Goal: Participate in discussion: Engage in conversation with other users on a specific topic

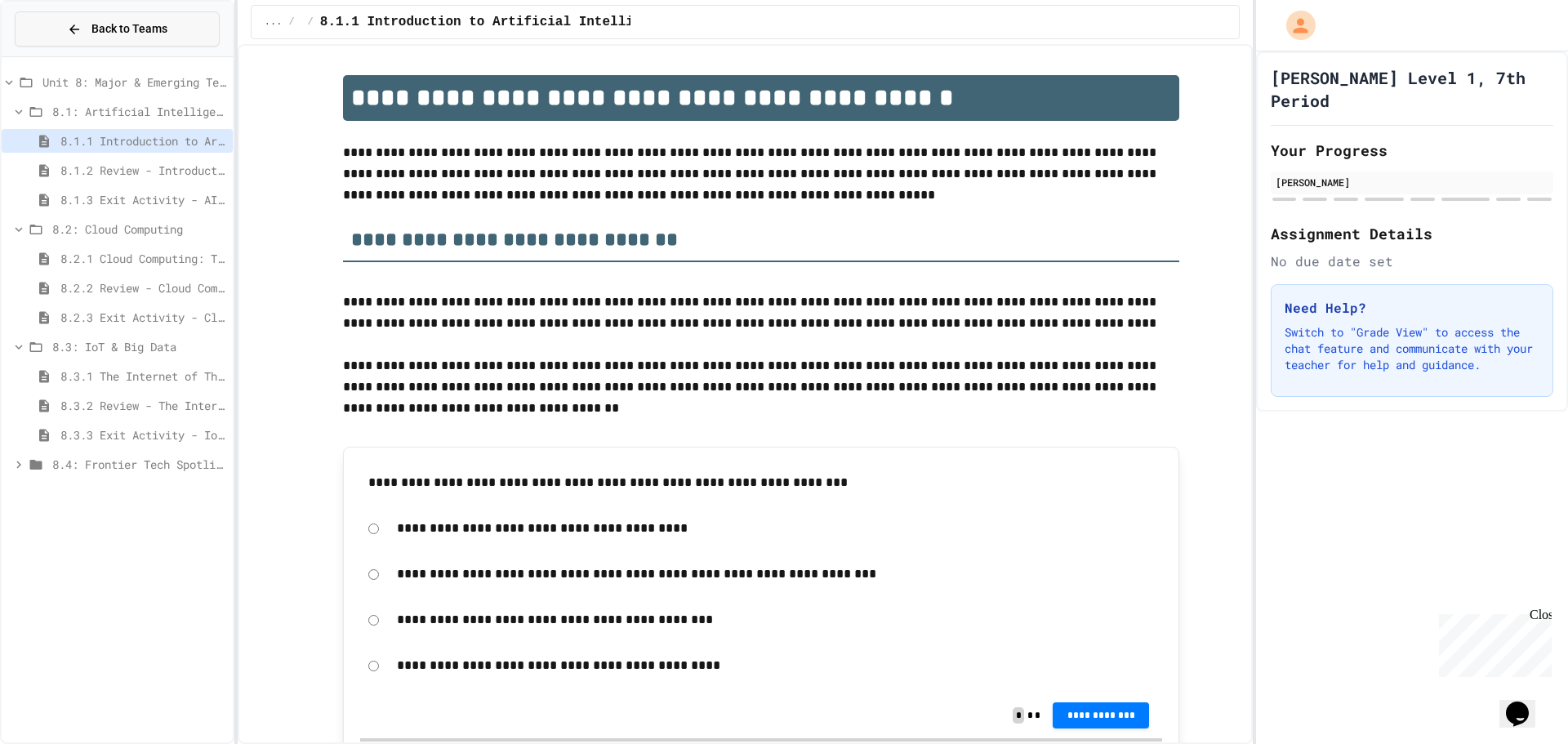
click at [80, 24] on icon at bounding box center [75, 29] width 15 height 15
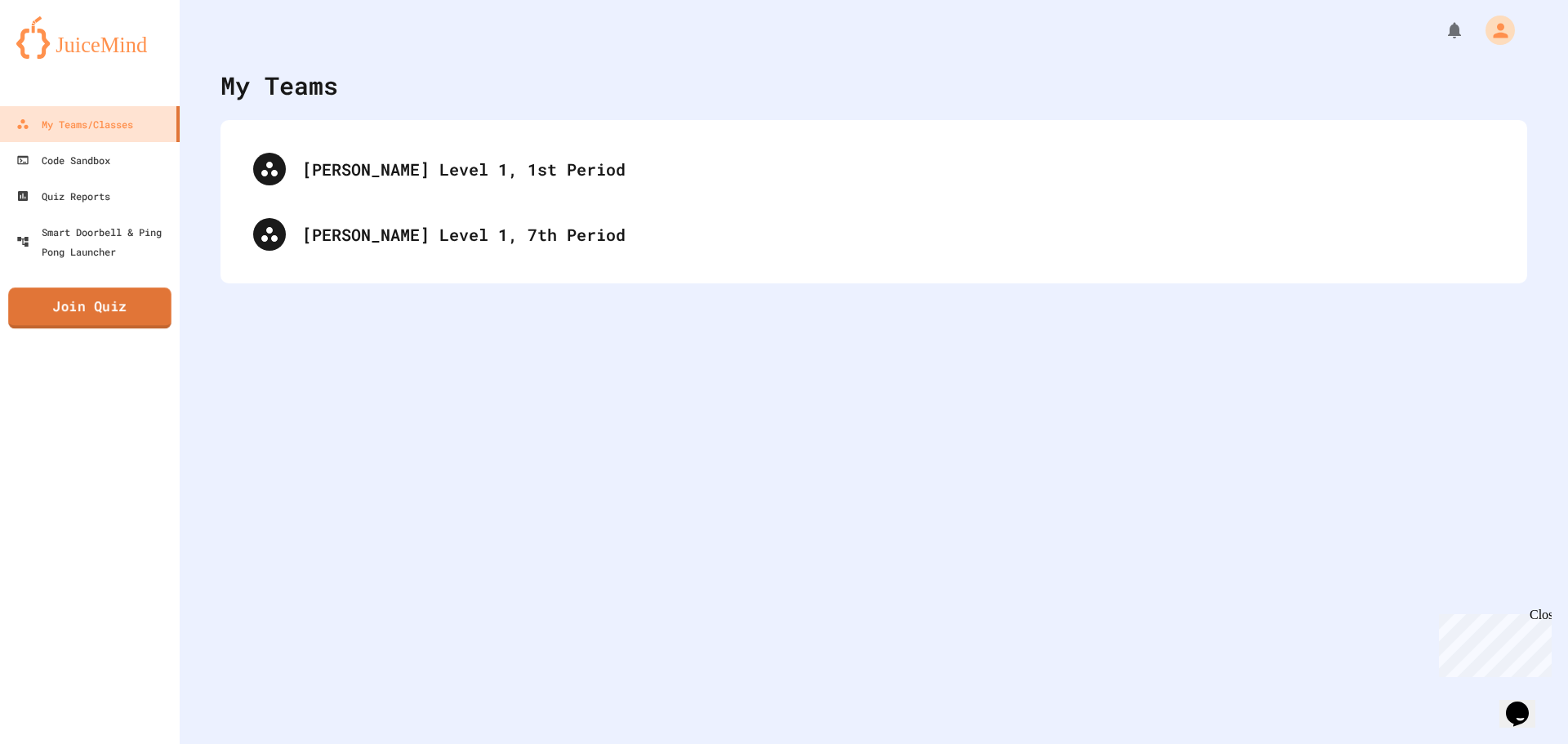
click at [103, 308] on link "Join Quiz" at bounding box center [90, 307] width 163 height 41
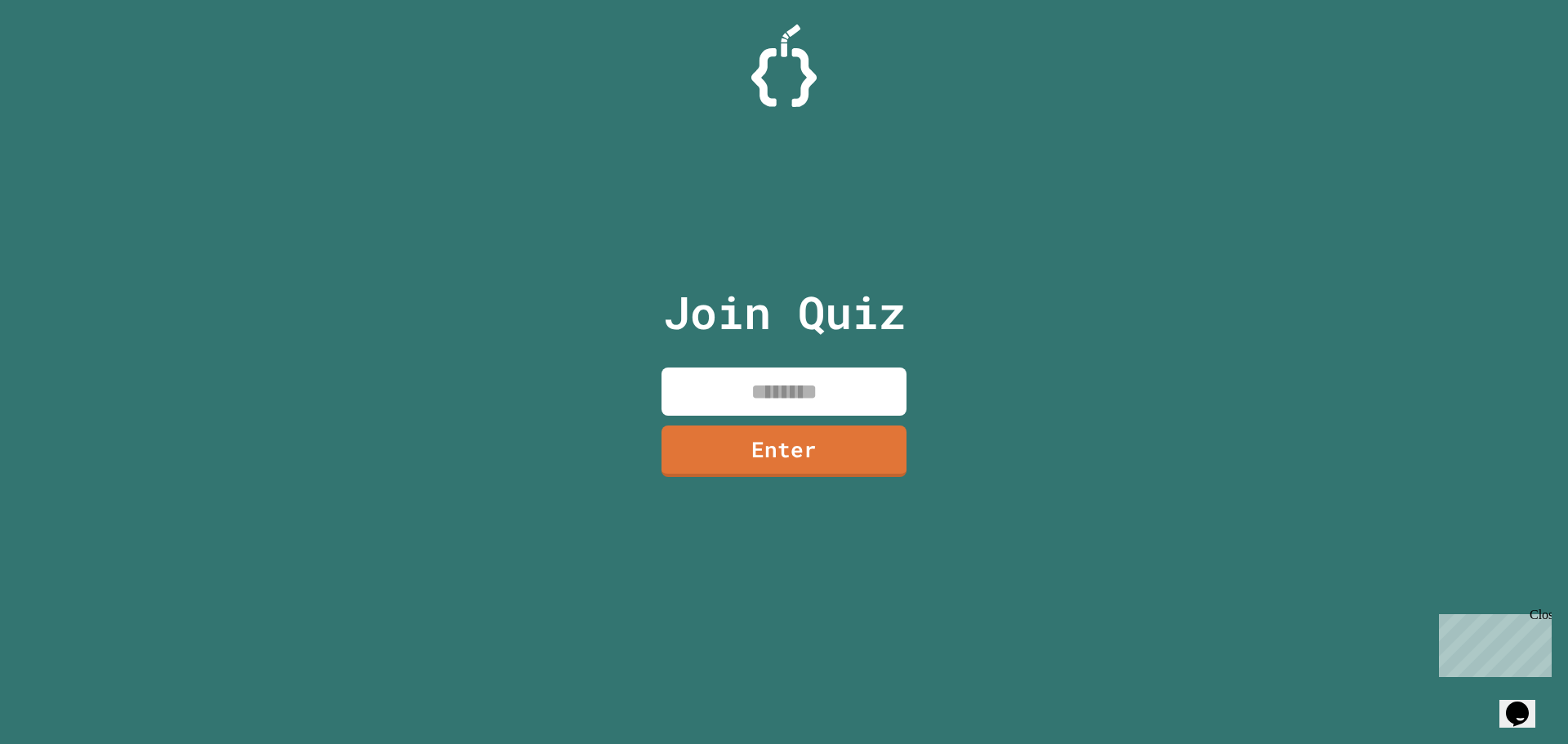
click at [835, 377] on input at bounding box center [784, 391] width 245 height 48
type input "********"
click at [830, 462] on link "Enter" at bounding box center [785, 448] width 231 height 54
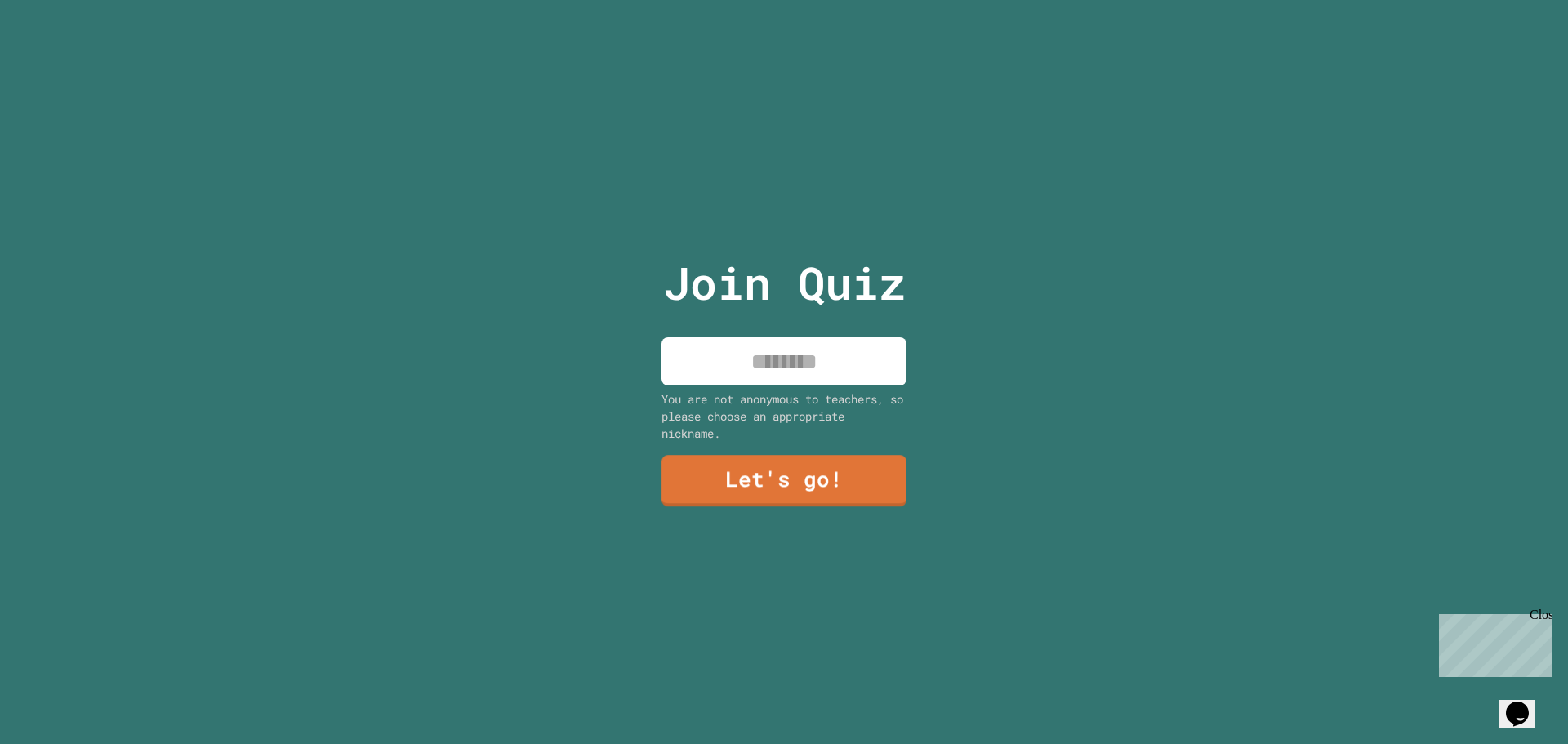
click at [761, 362] on input at bounding box center [784, 361] width 245 height 48
type input "**"
click at [794, 471] on link "Let's go!" at bounding box center [784, 478] width 224 height 54
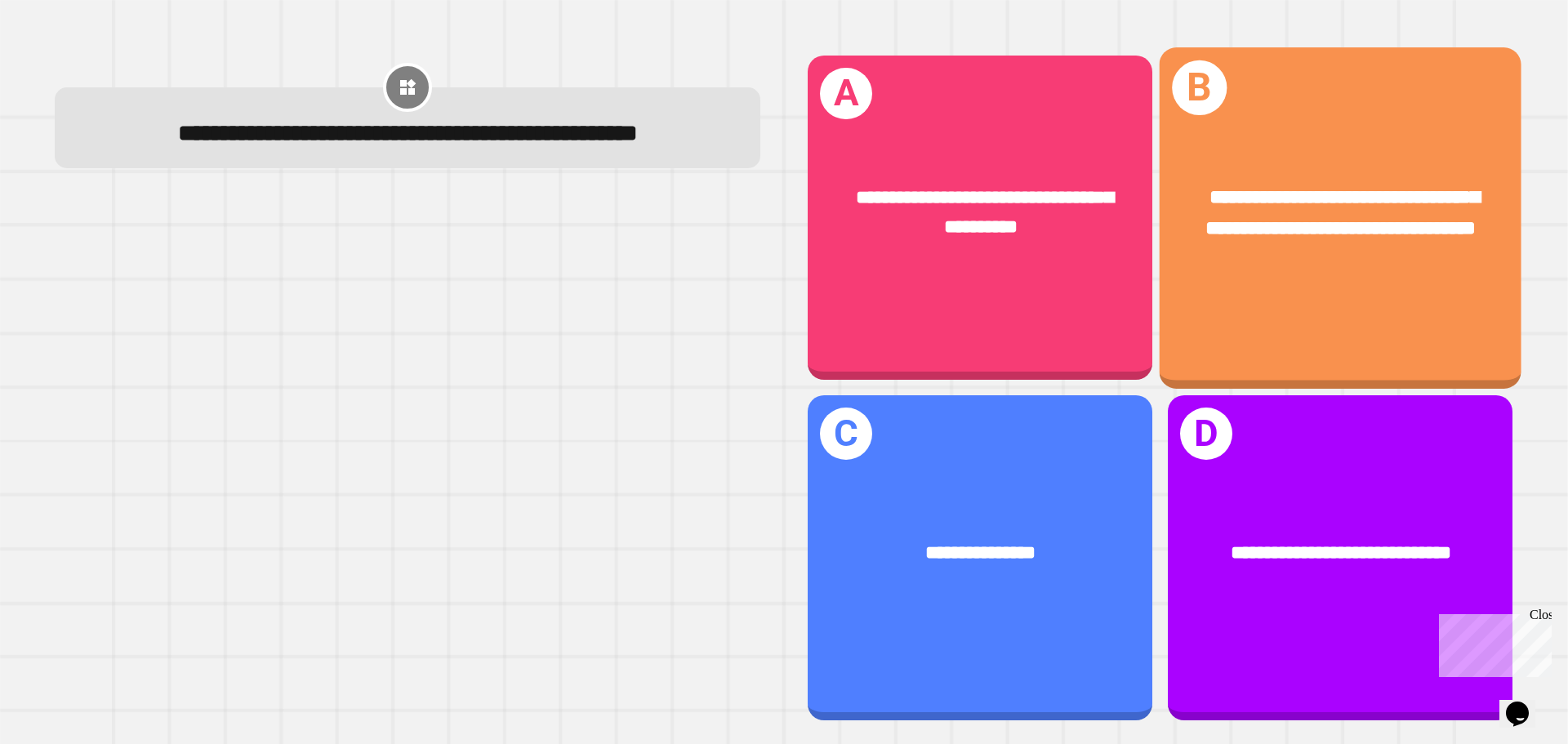
click at [1307, 277] on div "**********" at bounding box center [1340, 213] width 362 height 140
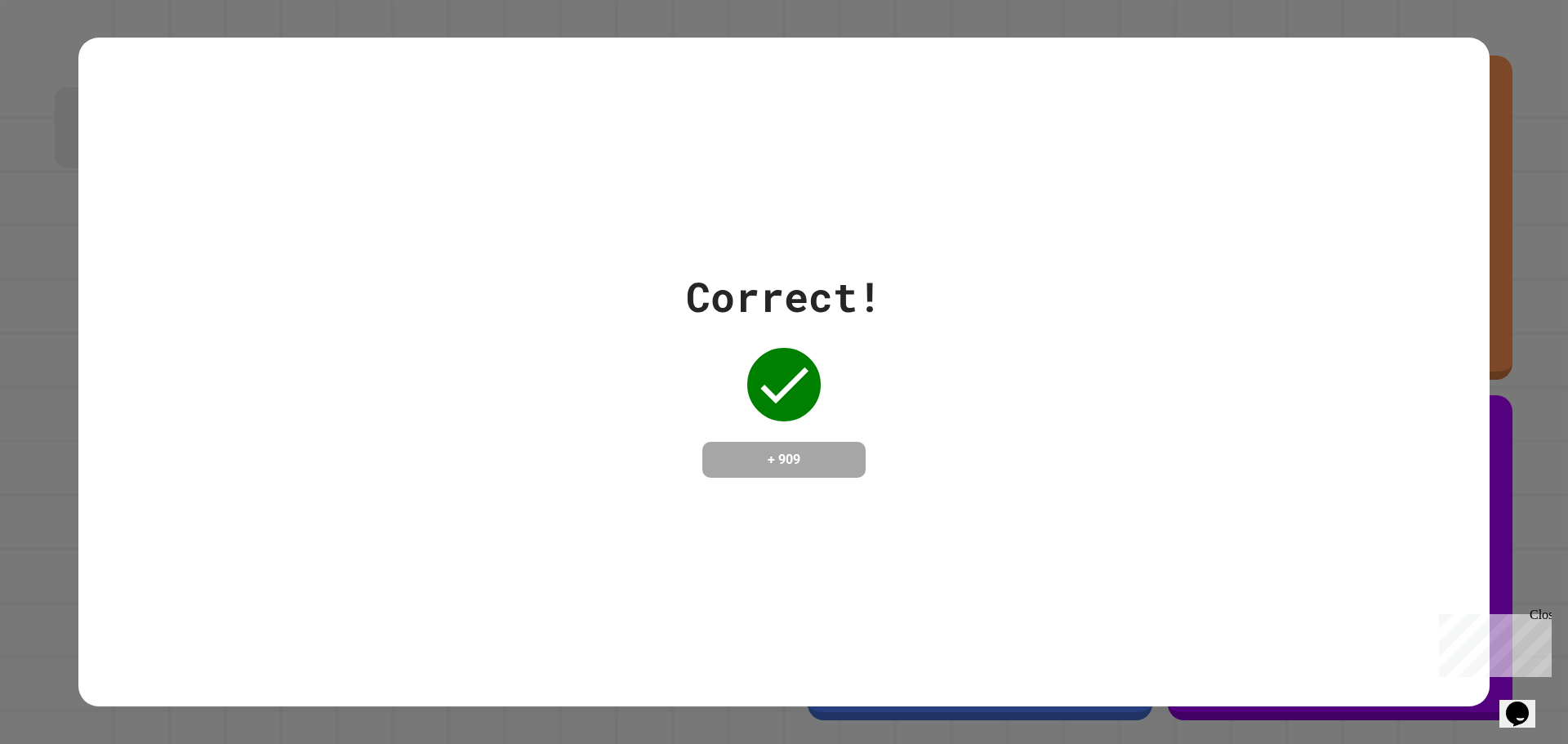
click at [801, 369] on icon at bounding box center [784, 384] width 65 height 65
click at [1537, 607] on div "Correct! + 909" at bounding box center [784, 372] width 1568 height 744
click at [1541, 616] on div "Close" at bounding box center [1541, 618] width 21 height 21
click at [1166, 356] on div "Correct! + 909" at bounding box center [784, 372] width 1412 height 211
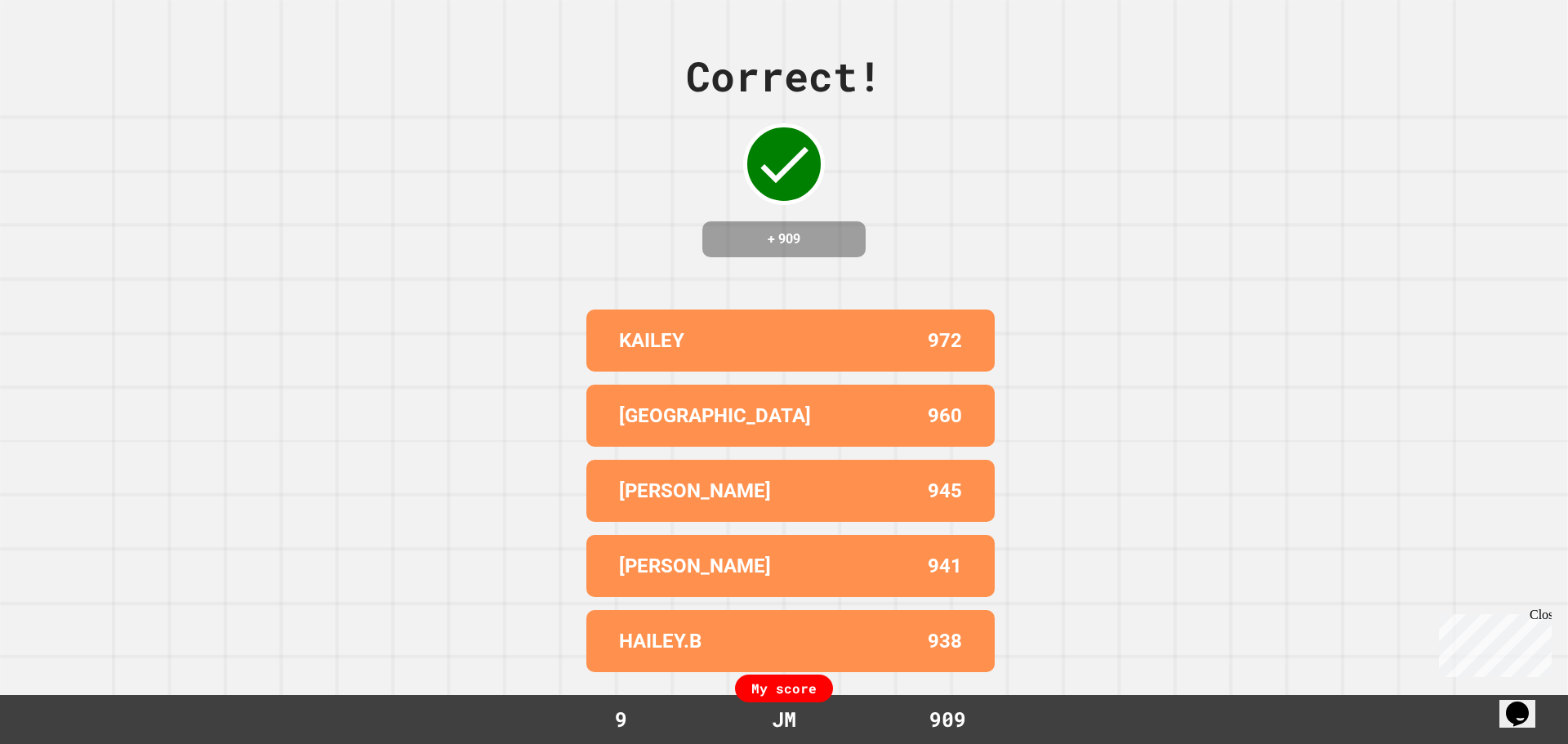
click at [1075, 370] on div "Correct! + 909 [PERSON_NAME] 972 BOSTON 960 [PERSON_NAME] 945 [PERSON_NAME] 941…" at bounding box center [784, 372] width 1568 height 744
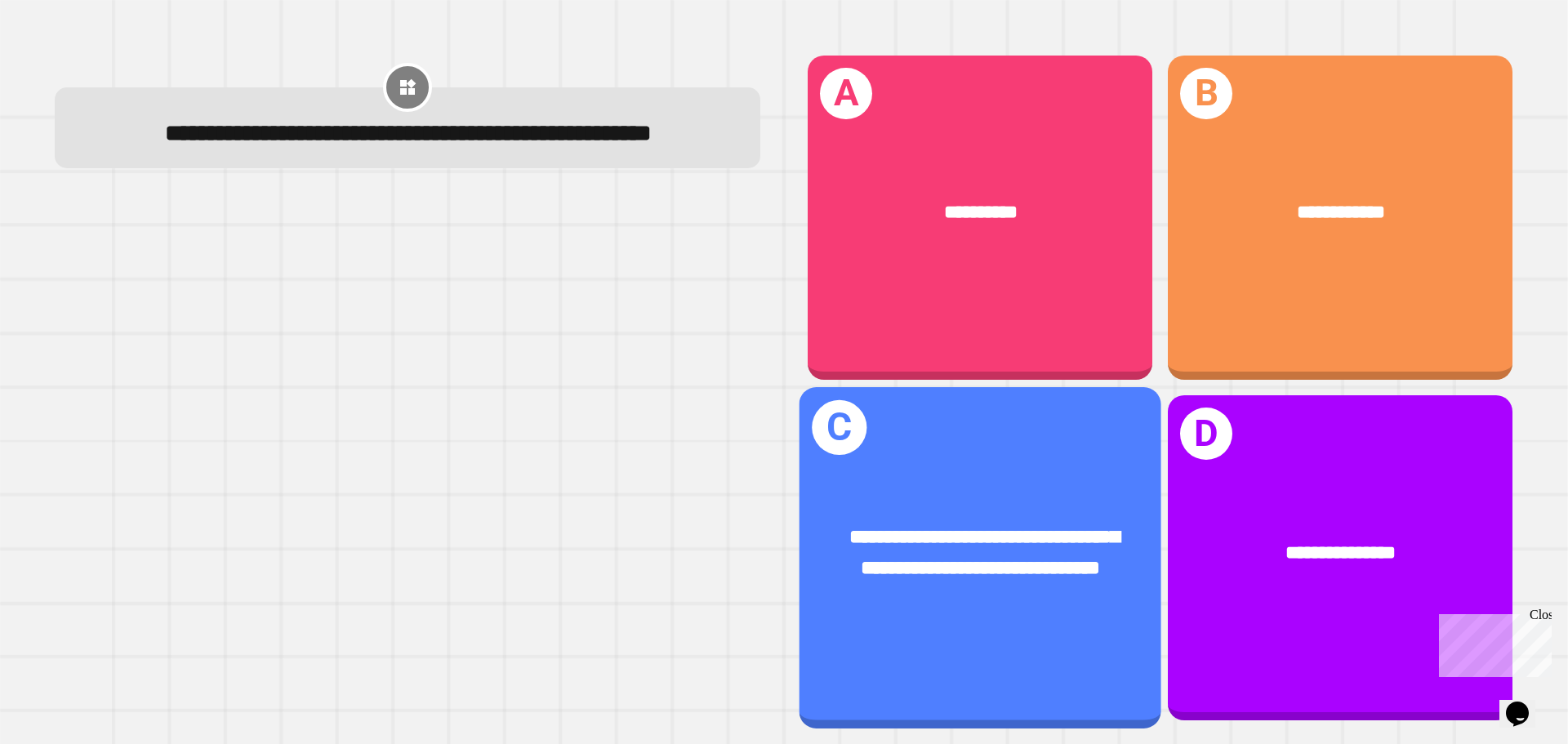
click at [934, 483] on div "**********" at bounding box center [980, 553] width 362 height 140
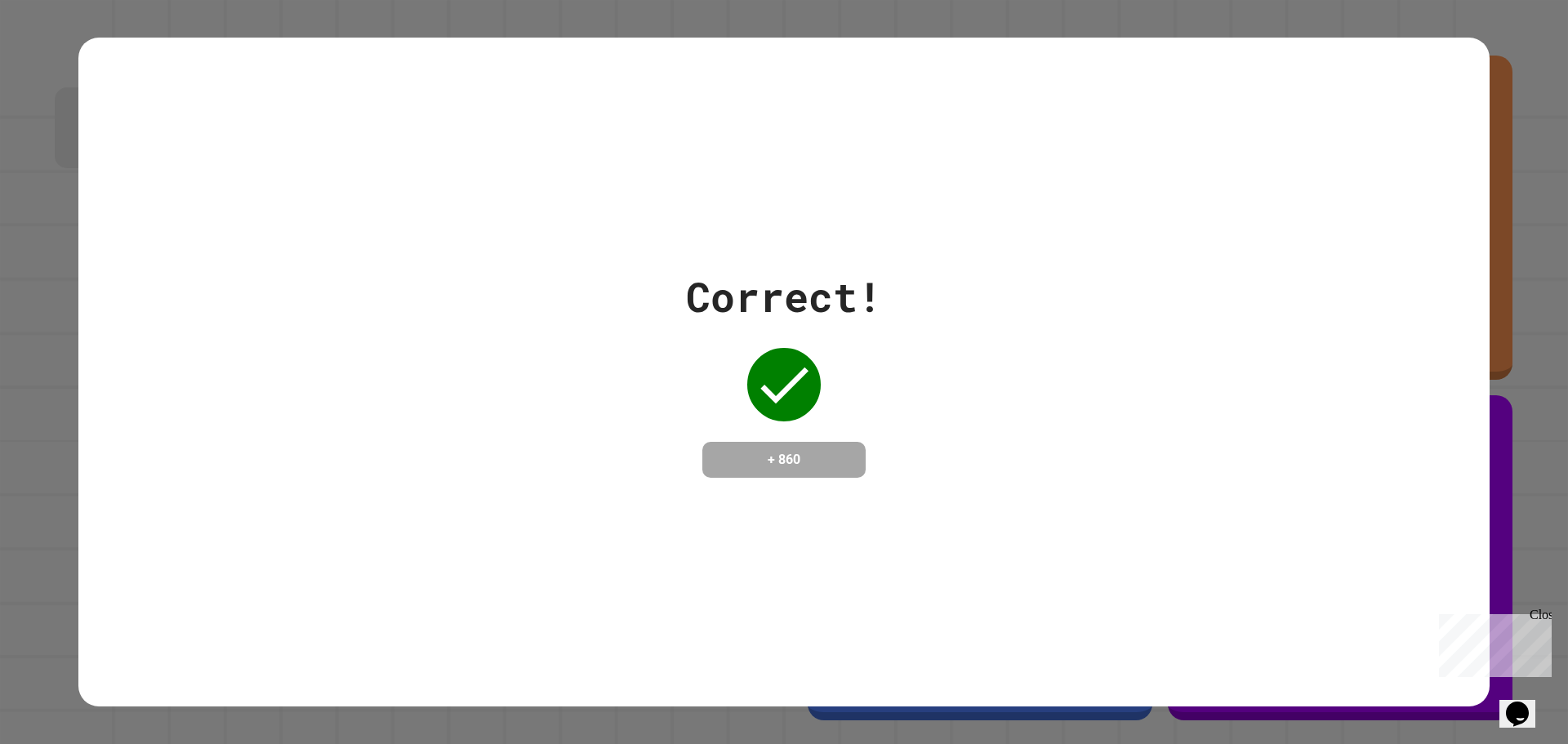
click at [1541, 613] on div "Close" at bounding box center [1541, 618] width 21 height 21
click at [797, 407] on div at bounding box center [784, 385] width 82 height 82
click at [753, 354] on icon at bounding box center [784, 384] width 65 height 65
click at [753, 354] on icon at bounding box center [784, 384] width 65 height 65
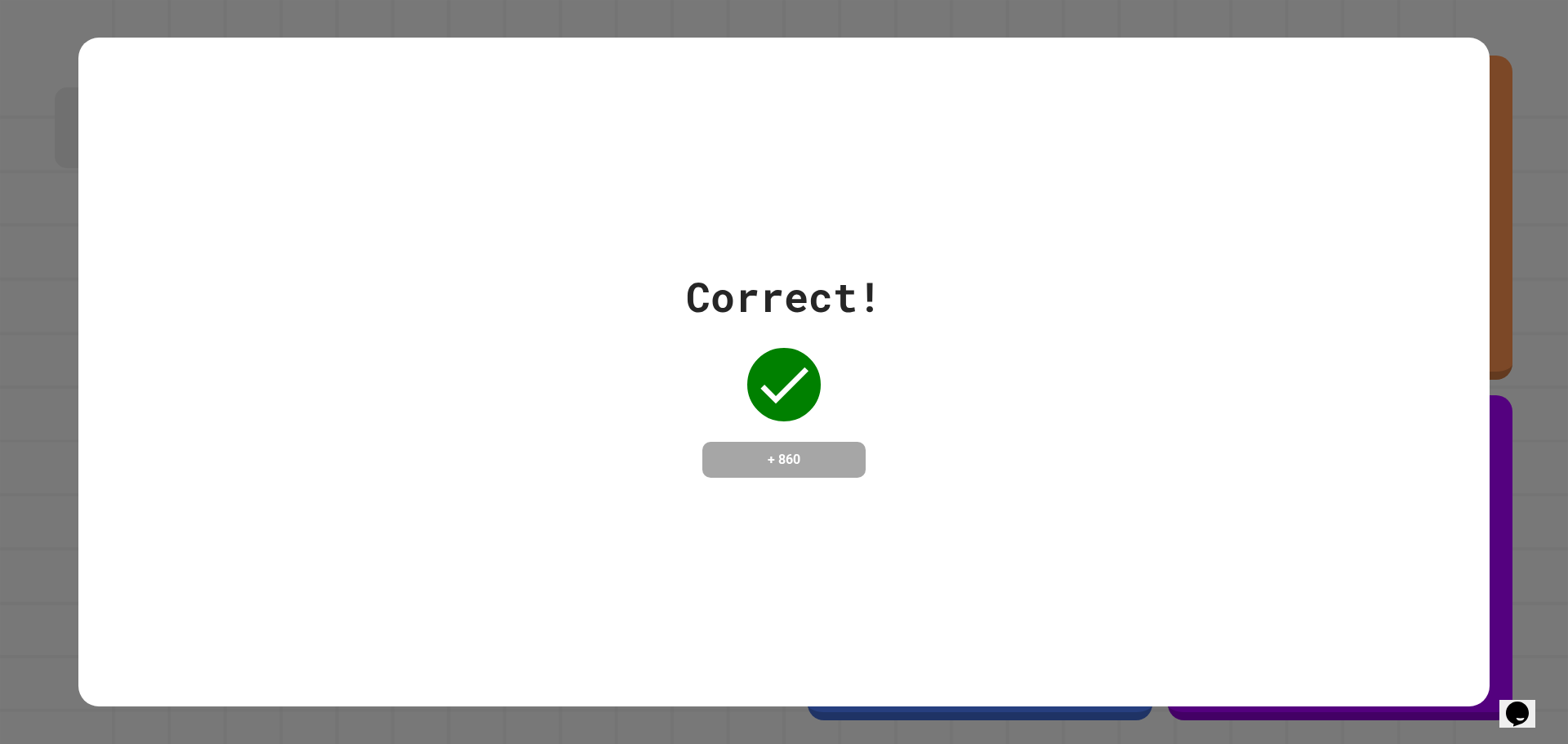
drag, startPoint x: 753, startPoint y: 355, endPoint x: 758, endPoint y: 403, distance: 48.3
click at [756, 363] on icon at bounding box center [784, 384] width 65 height 65
click at [758, 403] on icon at bounding box center [784, 384] width 65 height 65
click at [758, 404] on div at bounding box center [784, 385] width 82 height 82
click at [758, 413] on div "Correct! + 860" at bounding box center [784, 372] width 196 height 211
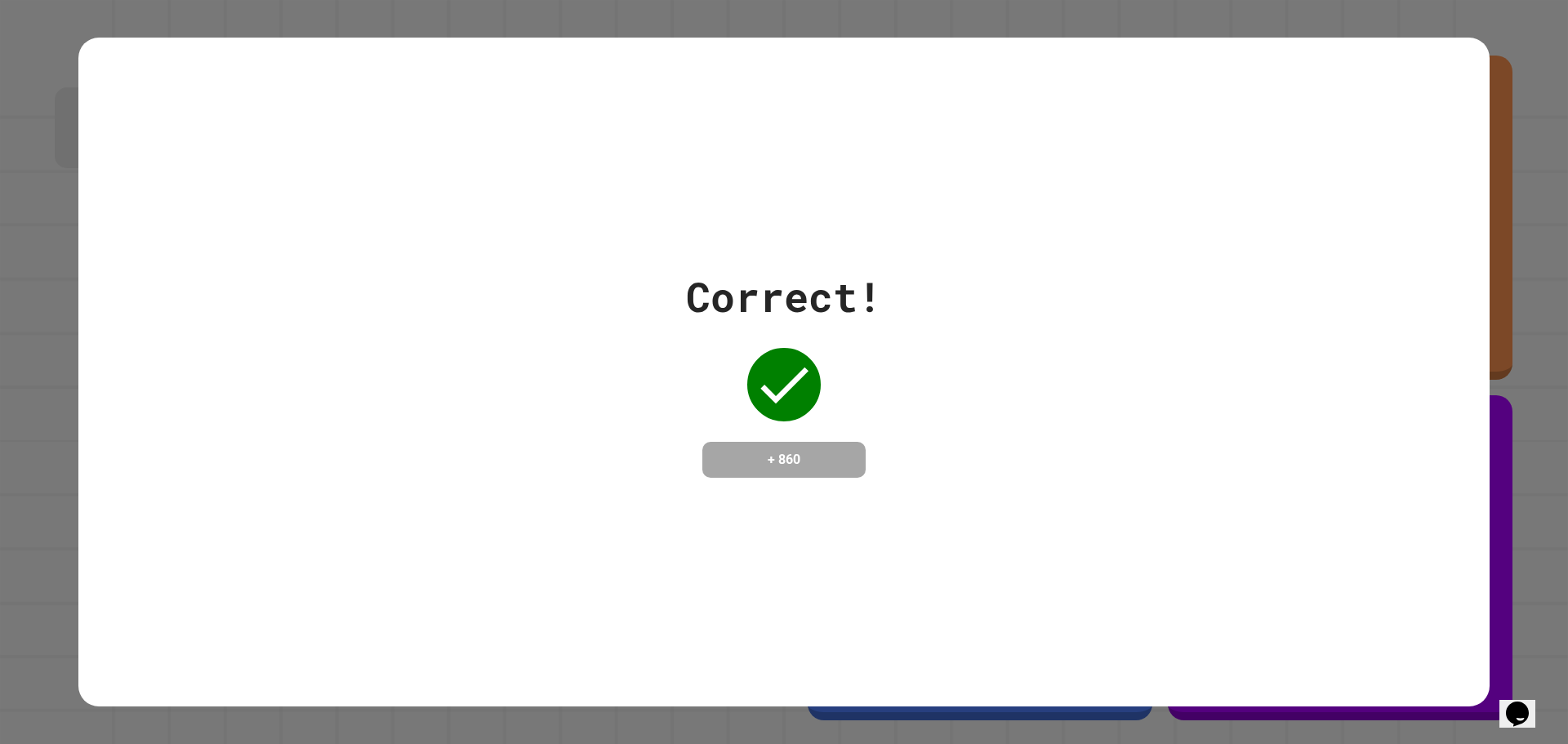
click at [765, 417] on div "Correct! + 860" at bounding box center [784, 372] width 196 height 211
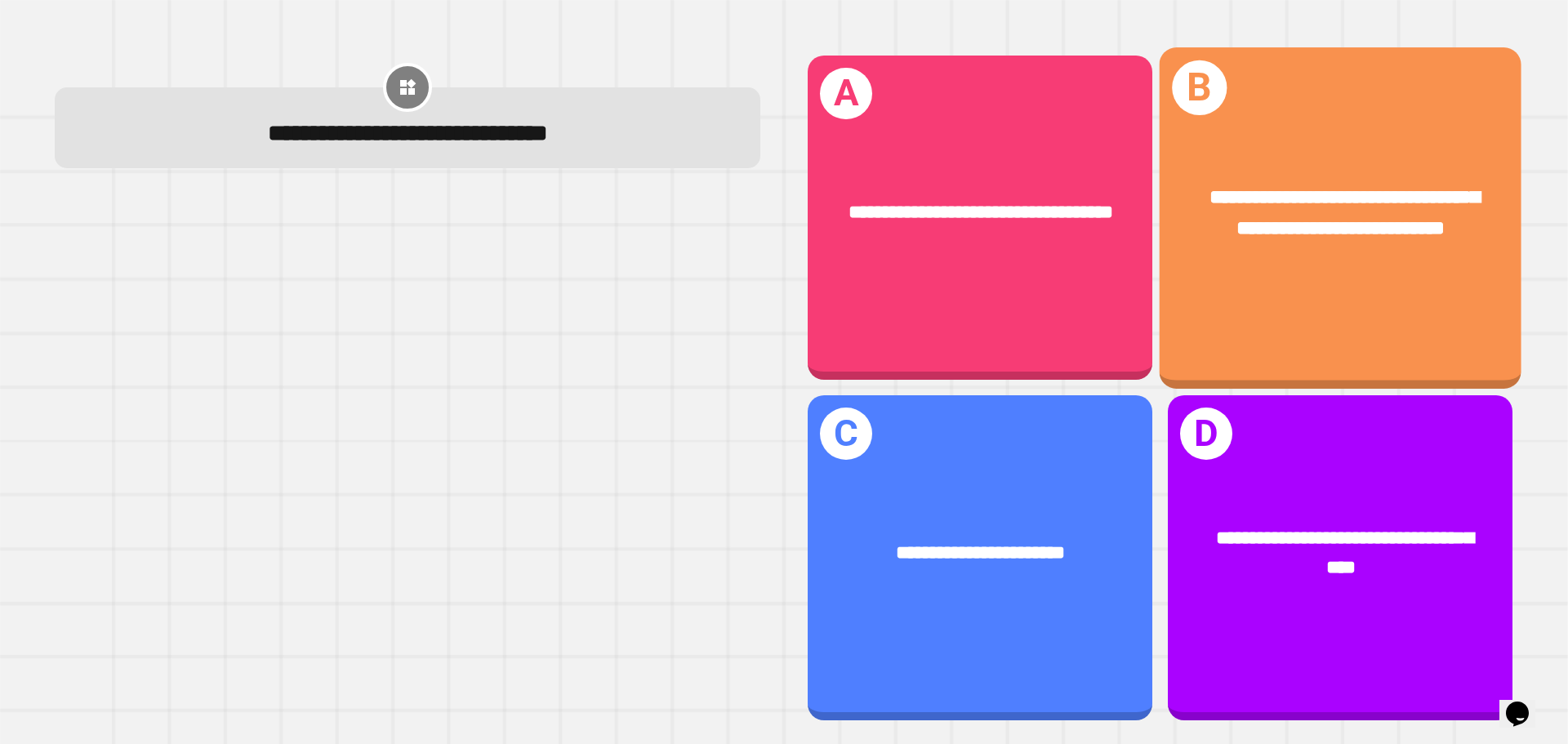
click at [1261, 203] on span "**********" at bounding box center [1344, 211] width 270 height 50
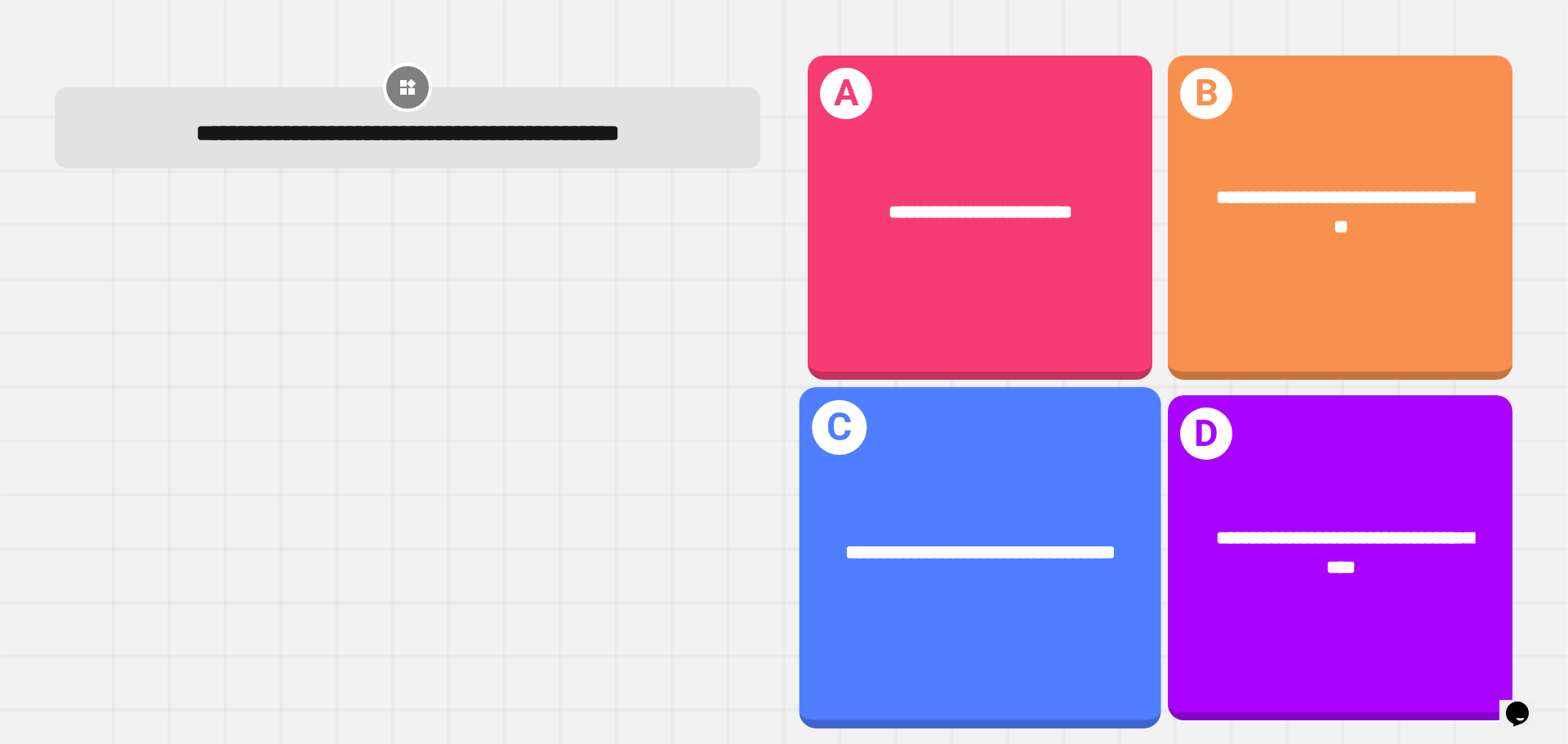
click at [1031, 543] on span "**********" at bounding box center [980, 553] width 270 height 20
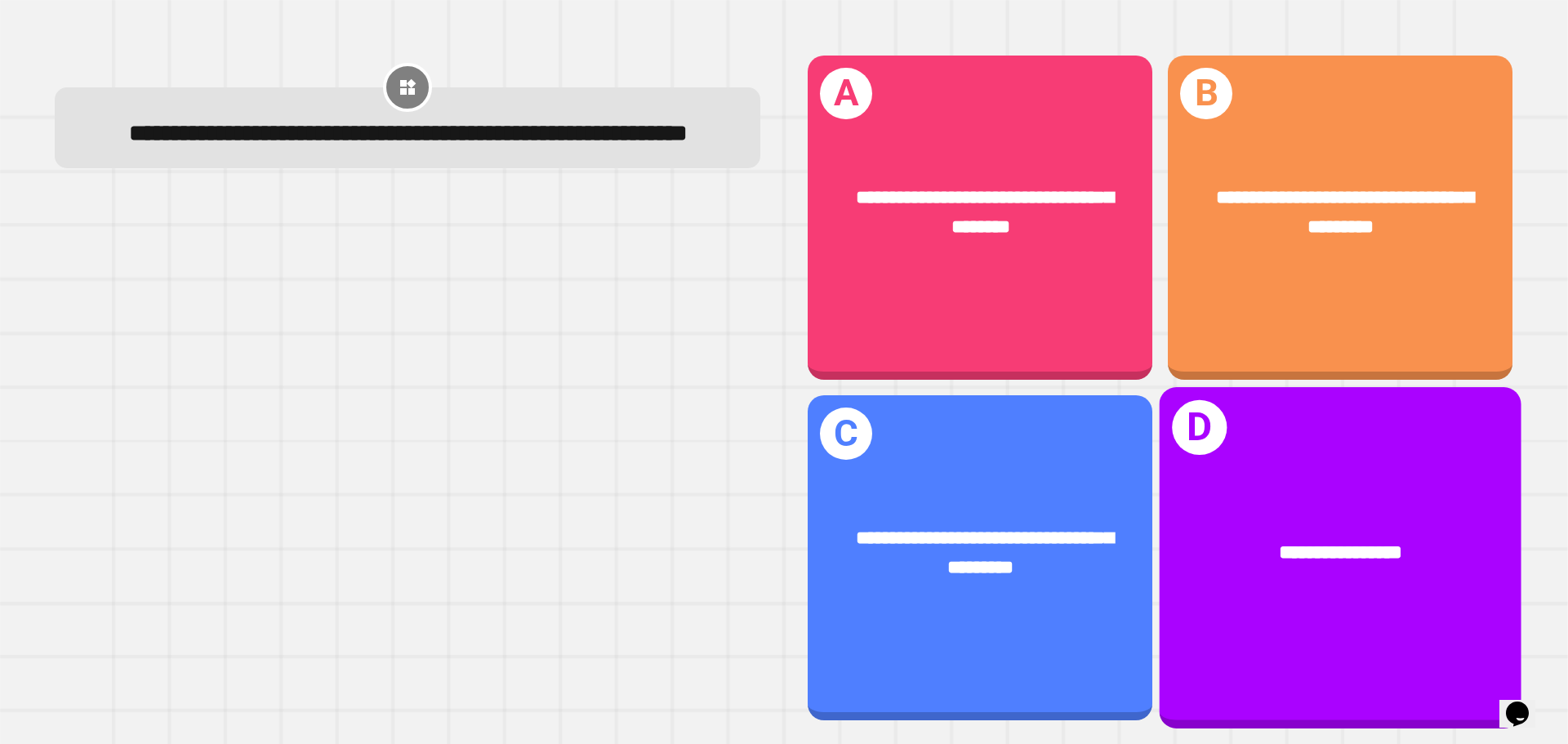
click at [1240, 538] on div "**********" at bounding box center [1340, 553] width 282 height 30
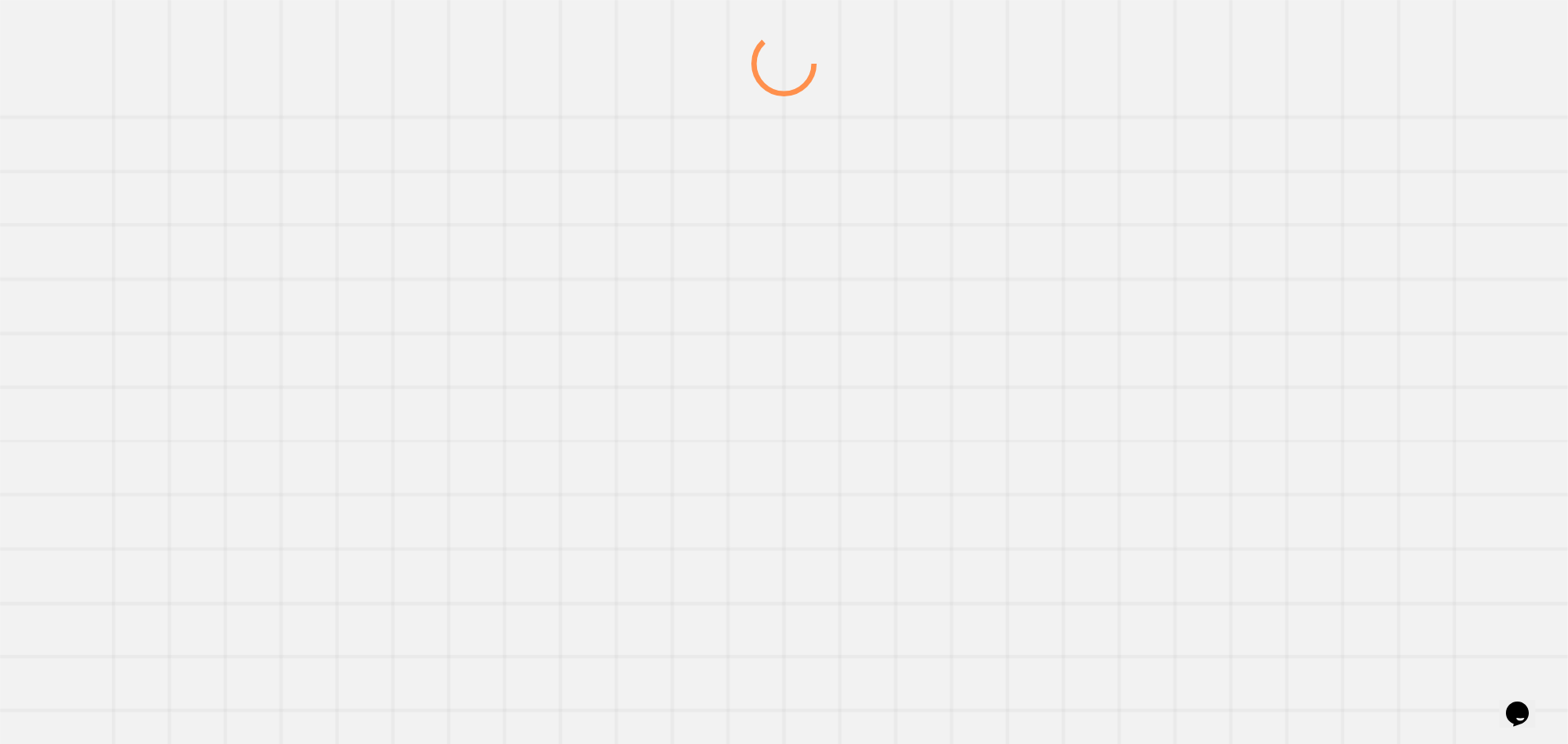
click at [1240, 526] on div at bounding box center [784, 388] width 1505 height 713
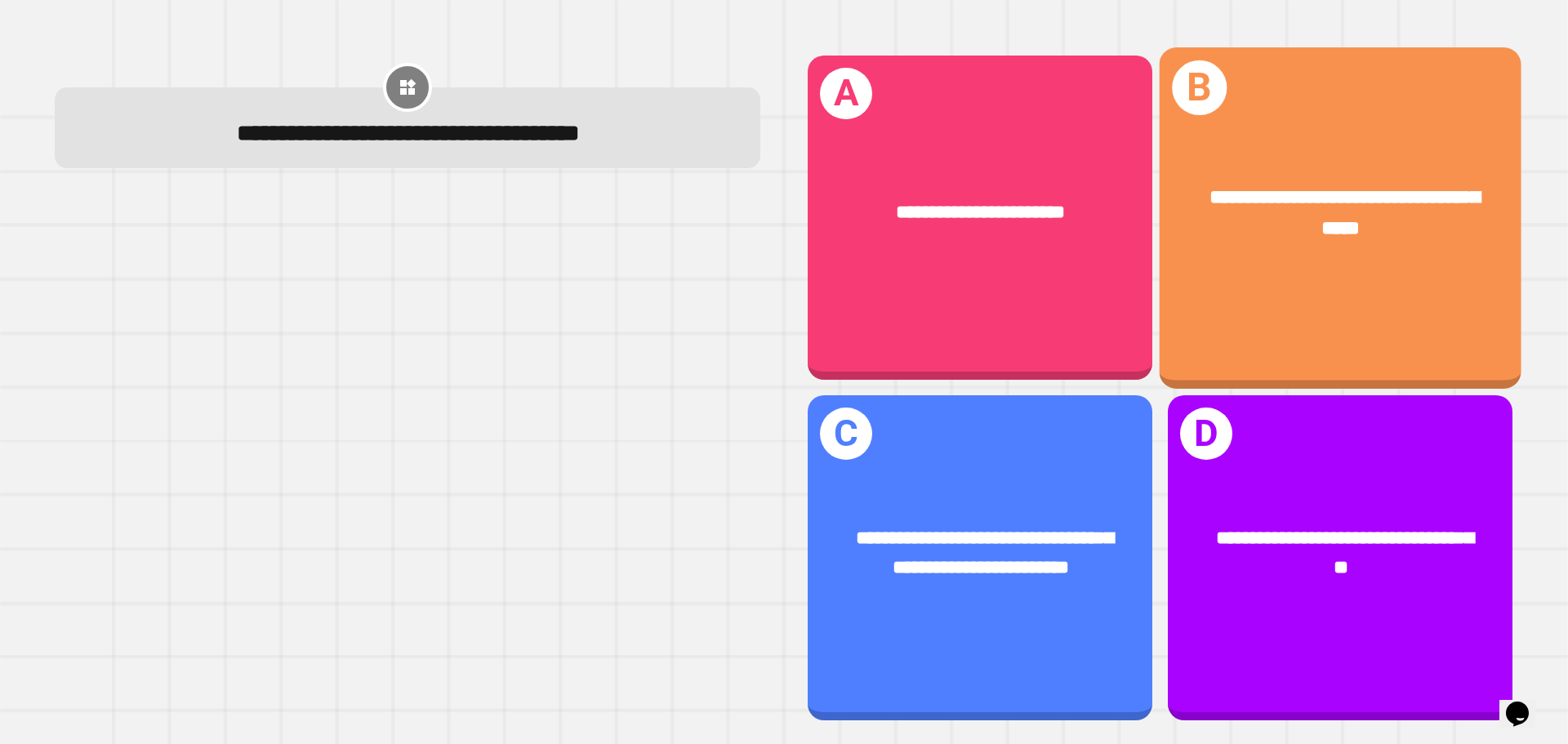
click at [1242, 261] on div "**********" at bounding box center [1340, 213] width 362 height 140
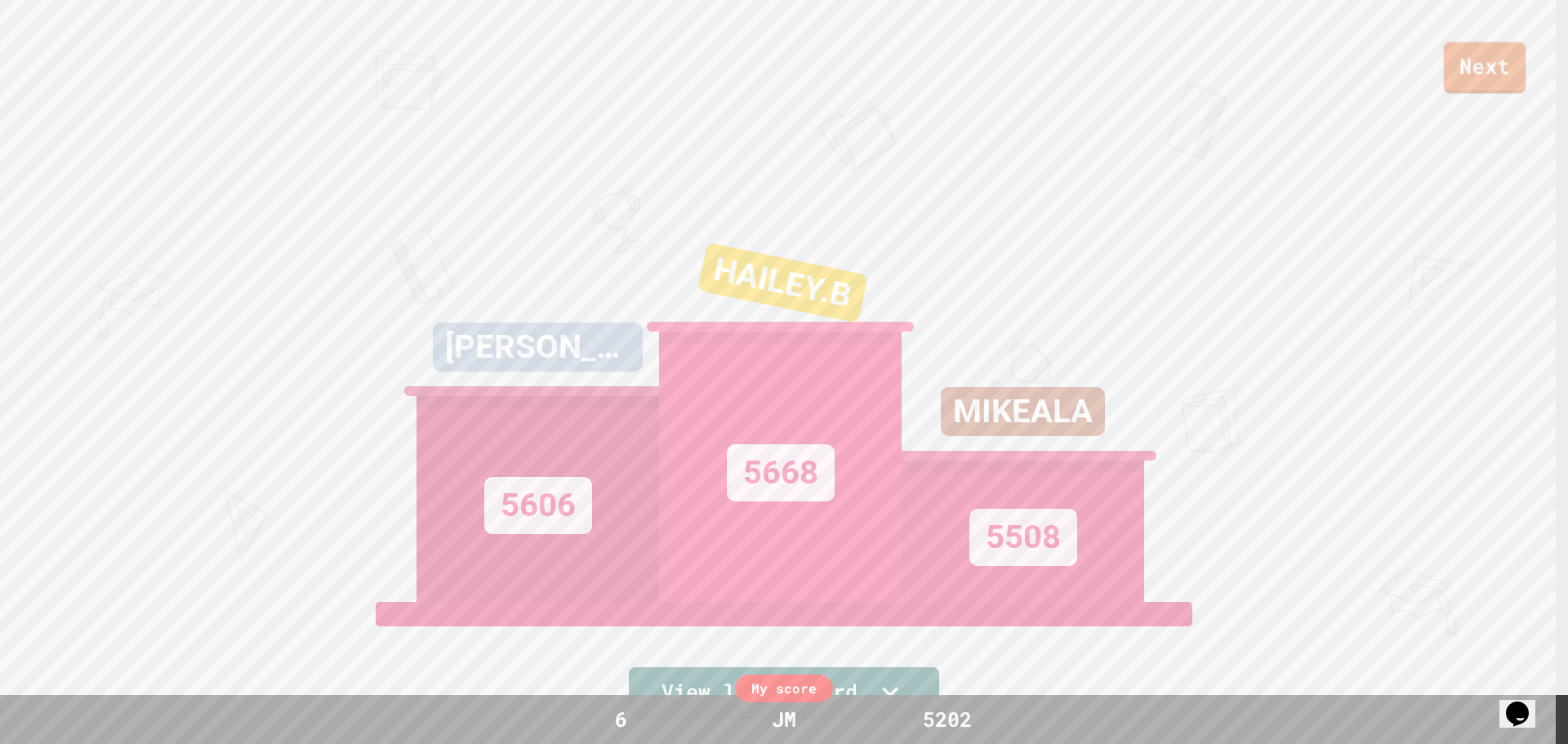
drag, startPoint x: 1558, startPoint y: 50, endPoint x: 1464, endPoint y: 90, distance: 102.2
click at [1550, 50] on div "Next" at bounding box center [784, 45] width 1568 height 92
click at [1463, 87] on link "Next" at bounding box center [1485, 64] width 75 height 54
click at [706, 694] on icon at bounding box center [703, 687] width 23 height 27
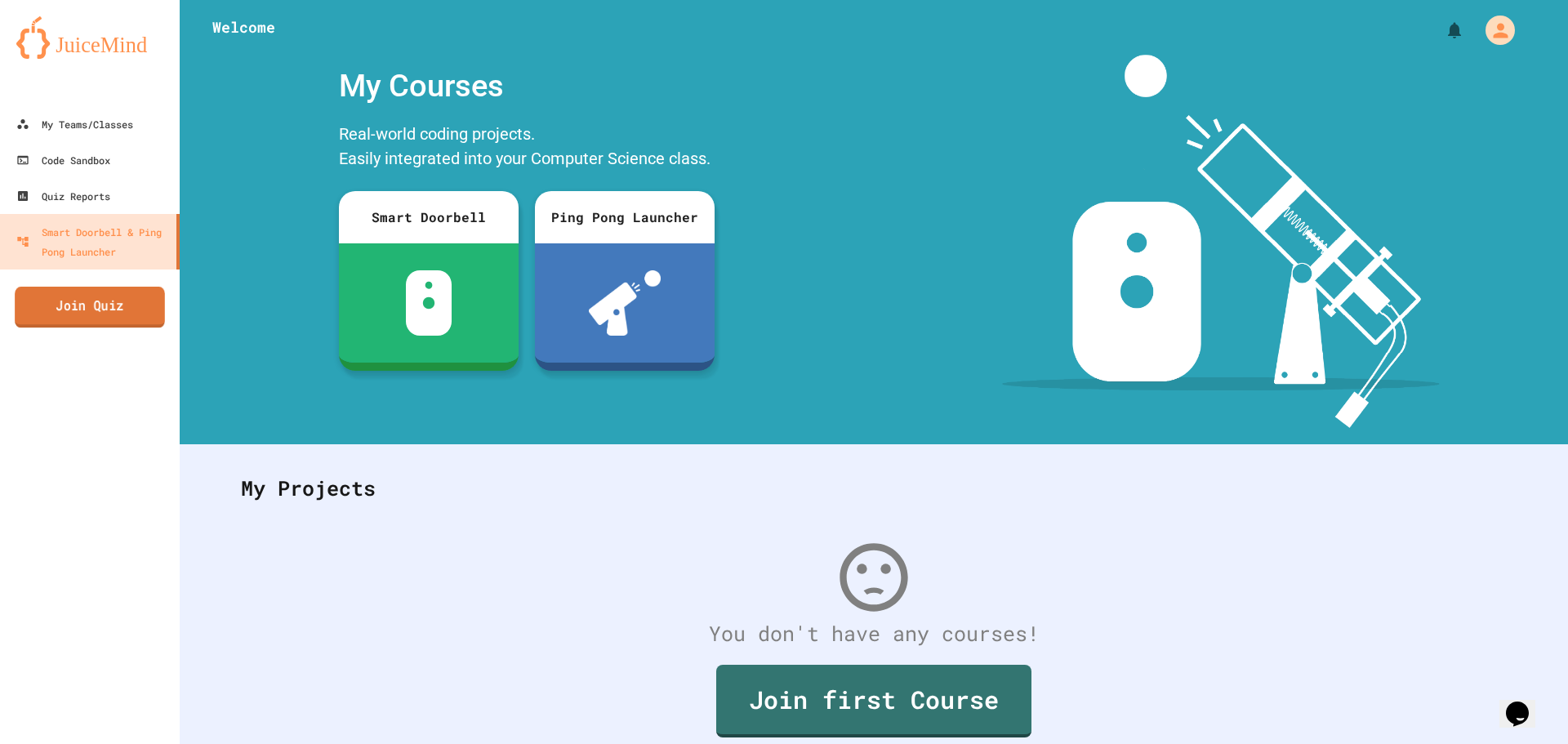
click at [139, 310] on link "Join Quiz" at bounding box center [90, 306] width 151 height 41
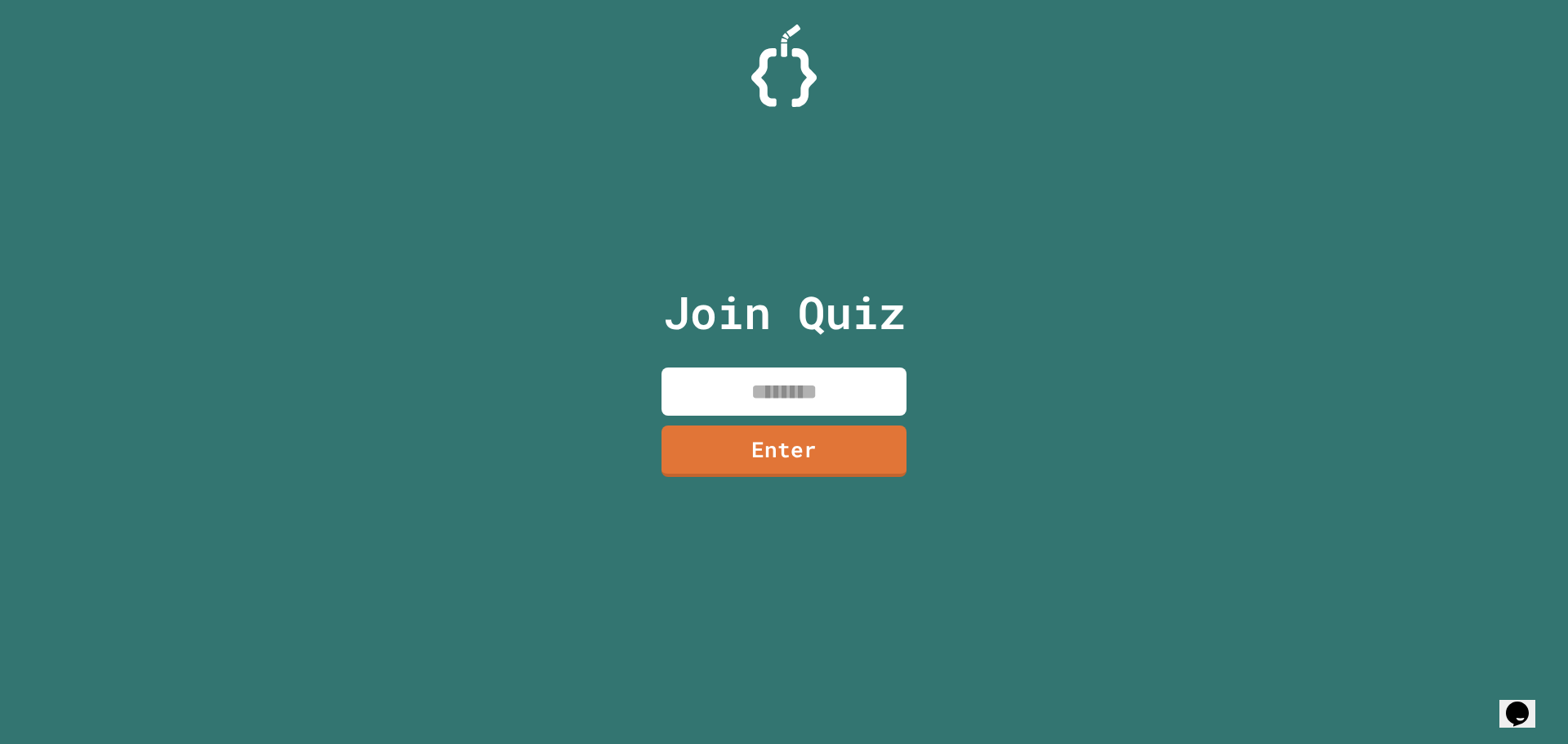
click at [853, 396] on input at bounding box center [784, 391] width 245 height 48
type input "********"
click at [831, 465] on link "Enter" at bounding box center [784, 448] width 224 height 54
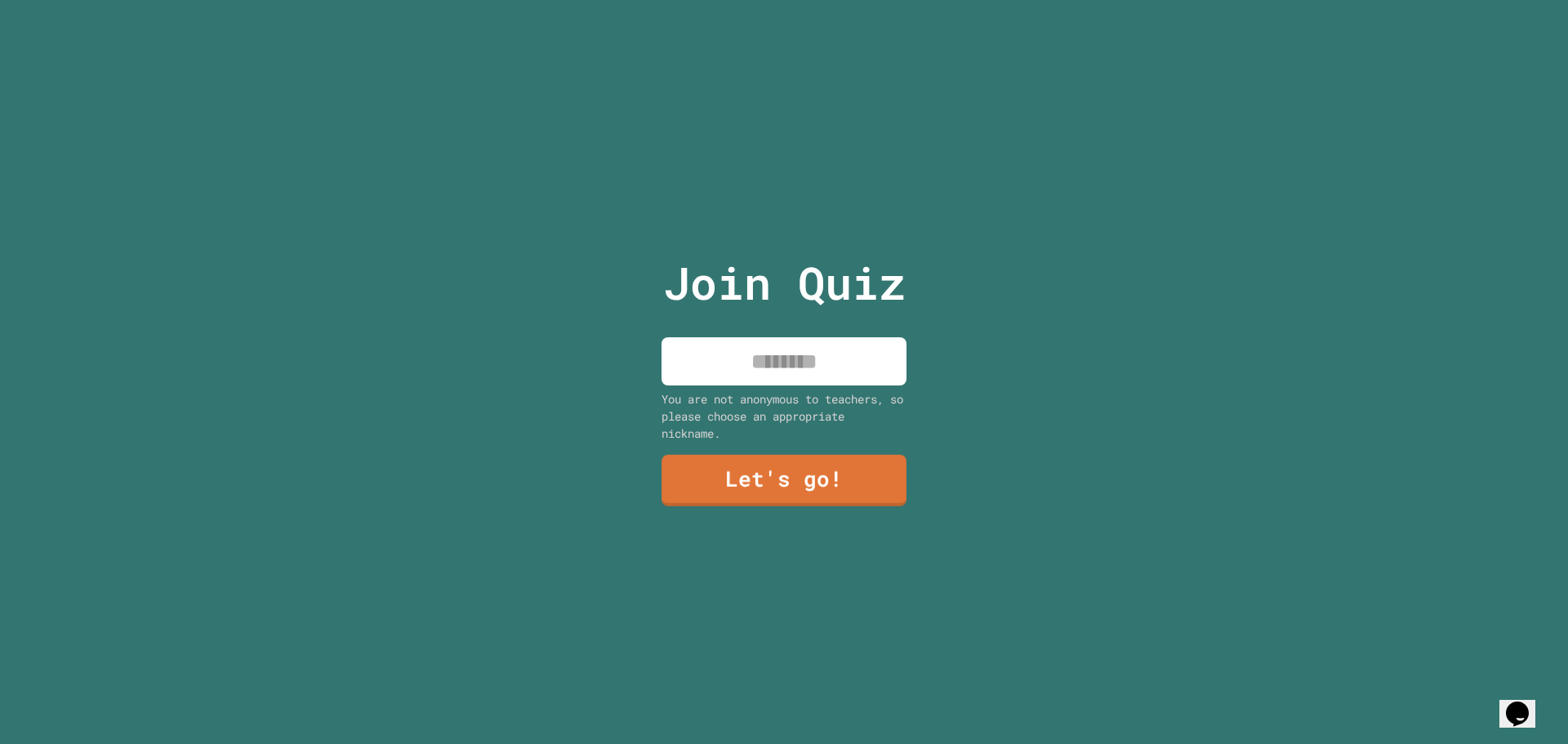
click at [836, 378] on input at bounding box center [784, 361] width 245 height 48
type input "******"
click at [813, 482] on link "Let's go!" at bounding box center [784, 482] width 237 height 51
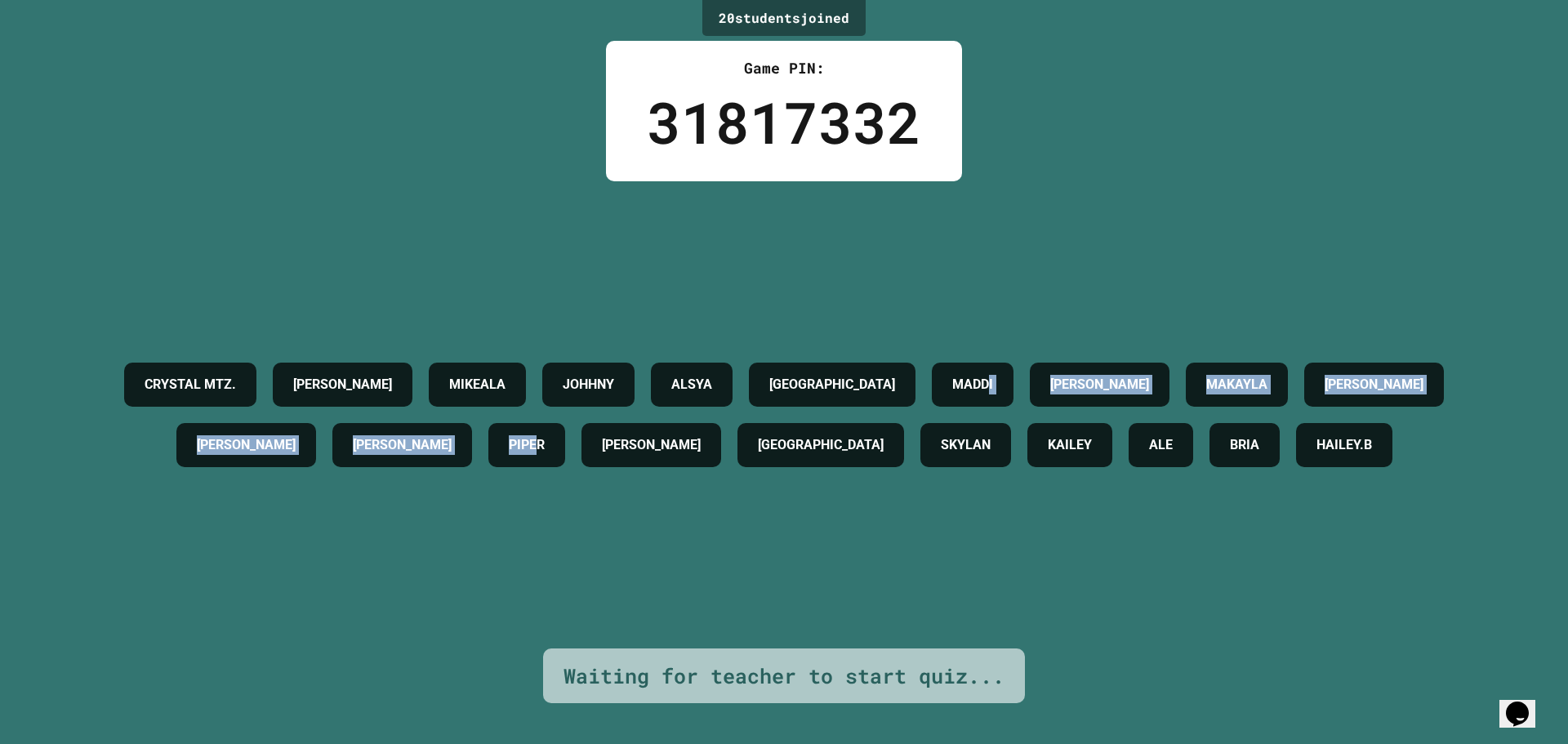
drag, startPoint x: 597, startPoint y: 400, endPoint x: 1126, endPoint y: 129, distance: 594.4
click at [1128, 128] on div "20 student s joined Game PIN: 31817332 CRYSTAL MTZ. [PERSON_NAME] [PERSON_NAME]…" at bounding box center [784, 372] width 1568 height 744
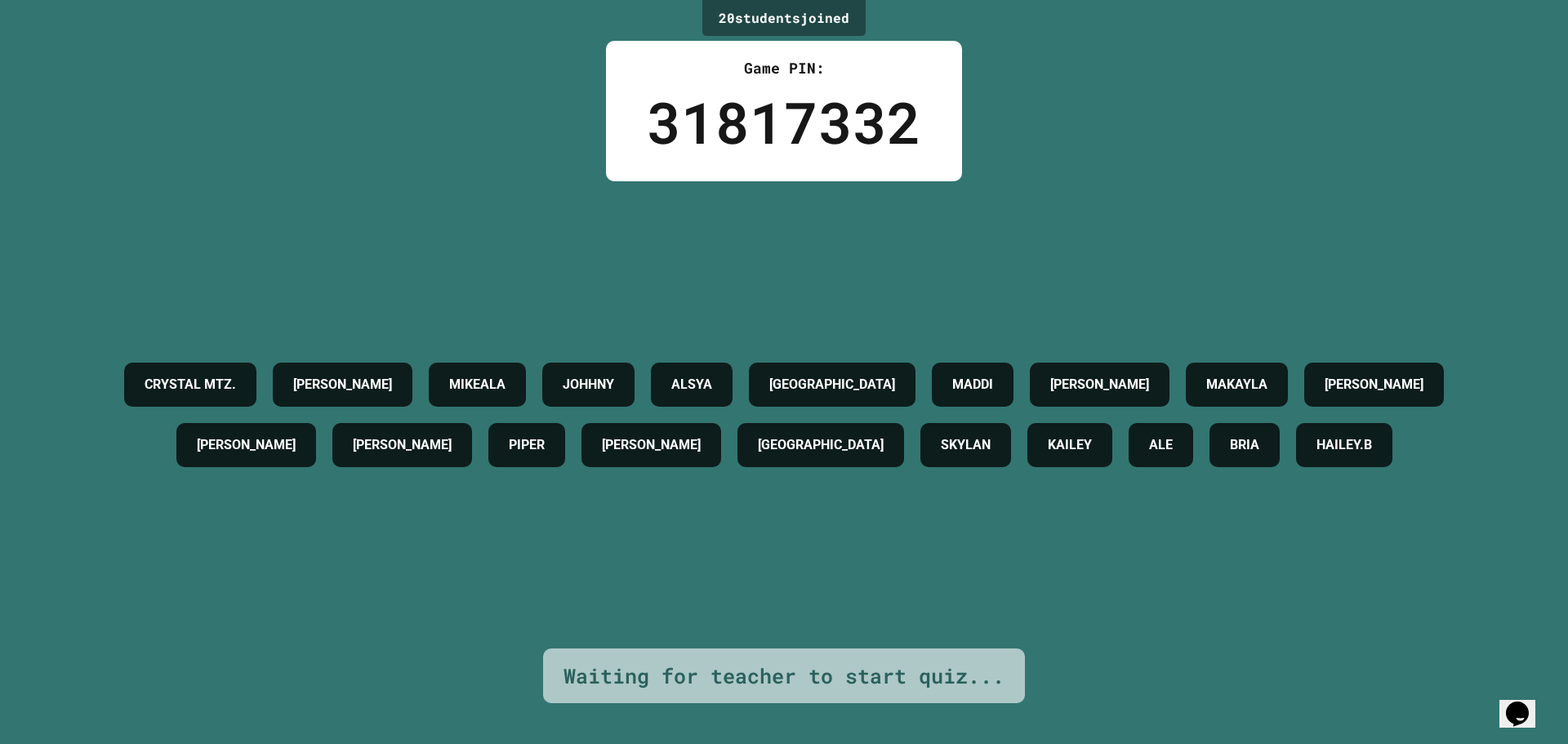
drag, startPoint x: 314, startPoint y: 216, endPoint x: 300, endPoint y: 209, distance: 15.7
click at [309, 214] on div "CRYSTAL MTZ. [PERSON_NAME] [PERSON_NAME] ALSYA [PERSON_NAME] [PERSON_NAME] [PER…" at bounding box center [784, 414] width 1486 height 467
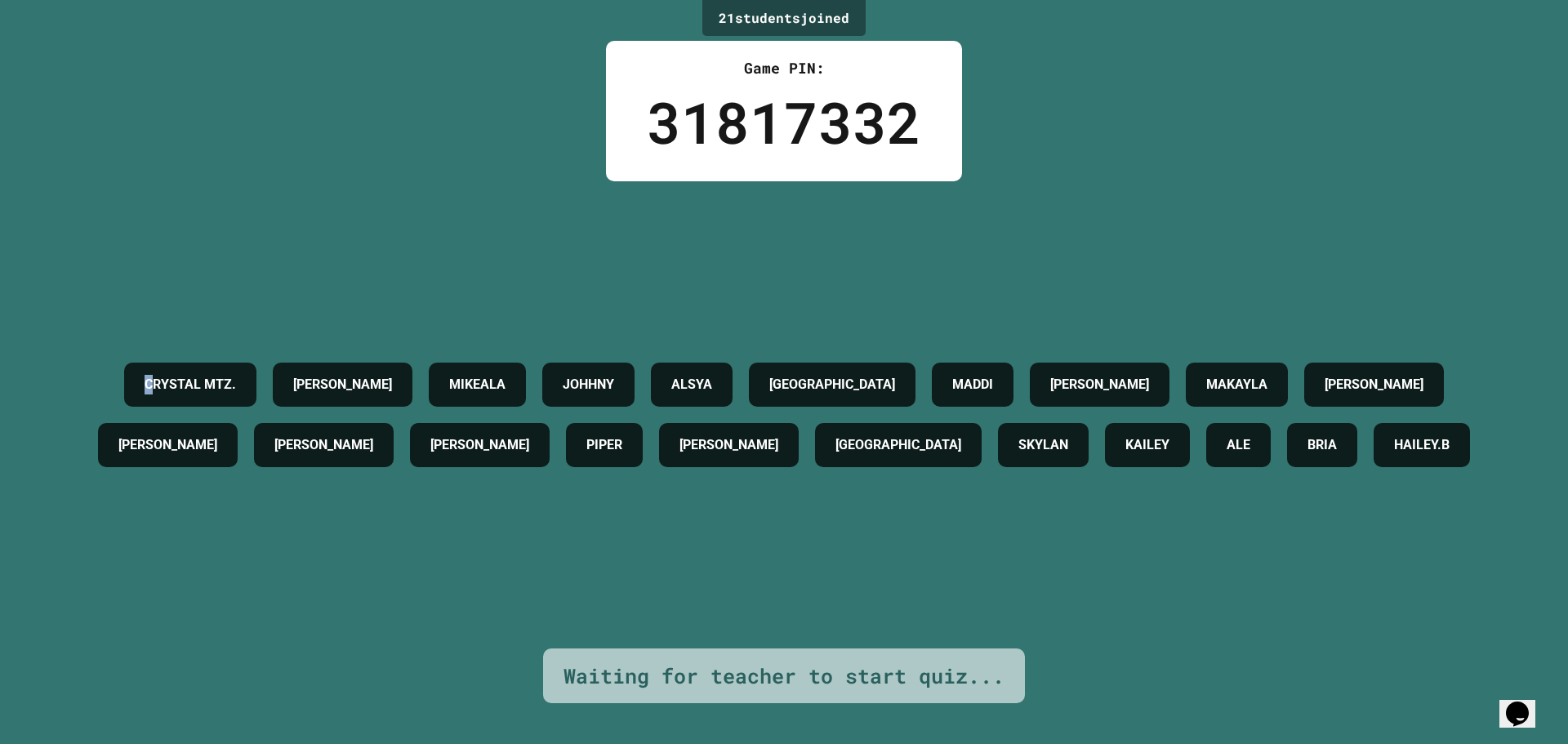
drag, startPoint x: 90, startPoint y: 336, endPoint x: 123, endPoint y: 273, distance: 71.1
click at [124, 363] on div "CRYSTAL MTZ." at bounding box center [191, 385] width 133 height 45
click at [180, 160] on div "21 student s joined Game PIN: 31817332 CRYSTAL MTZ. [PERSON_NAME] [PERSON_NAME]…" at bounding box center [784, 372] width 1568 height 744
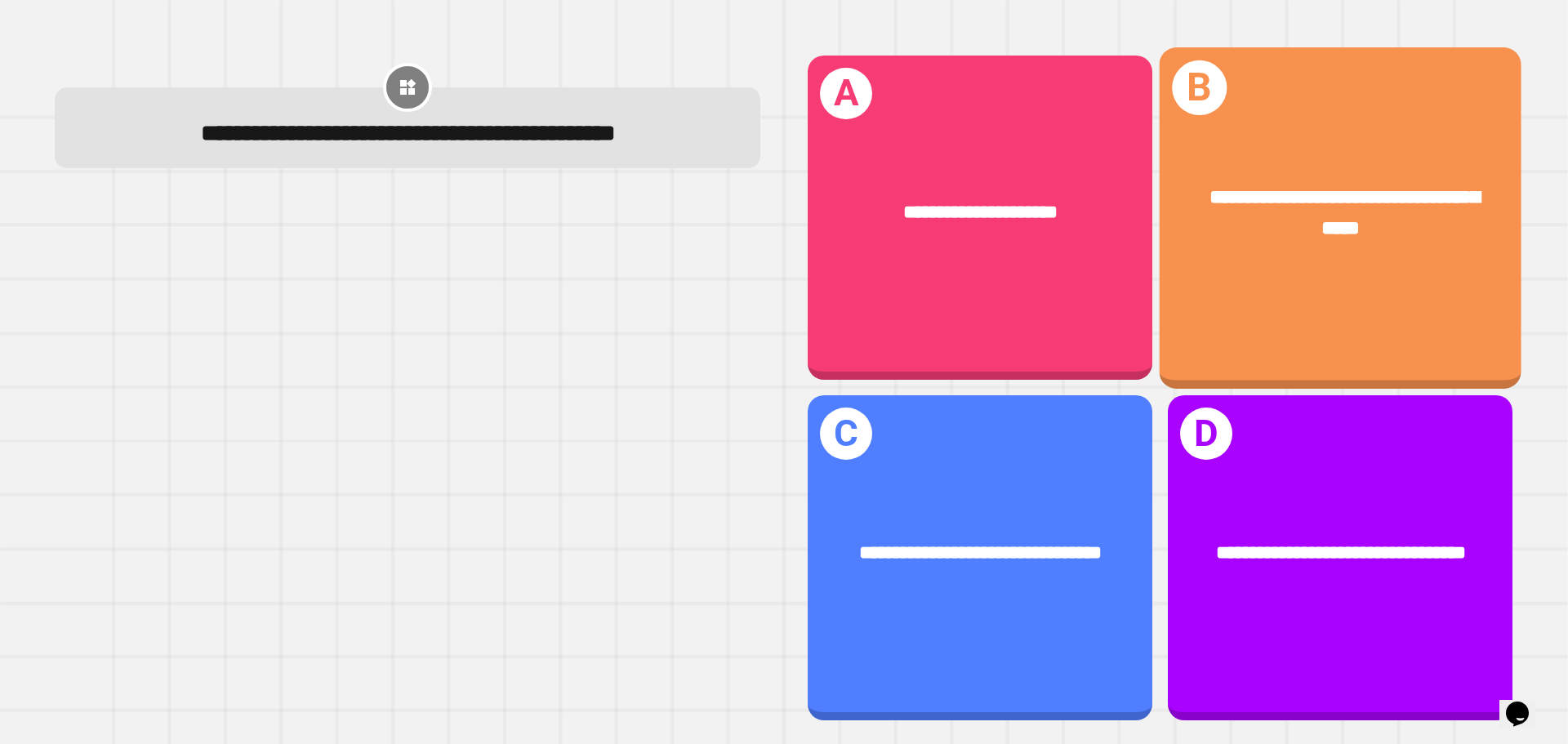
click at [1319, 174] on div "**********" at bounding box center [1340, 213] width 362 height 140
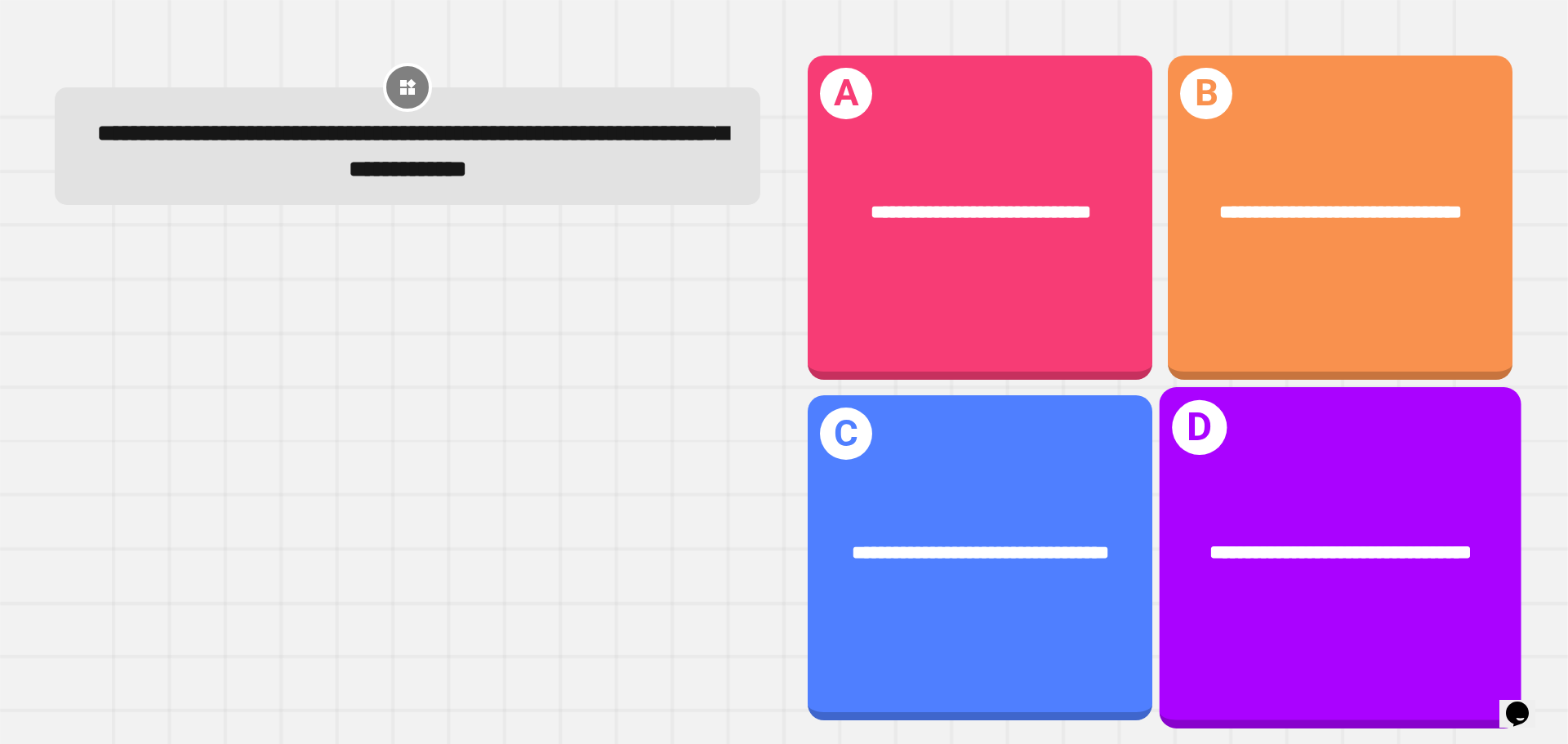
click at [1302, 499] on div "**********" at bounding box center [1340, 553] width 362 height 109
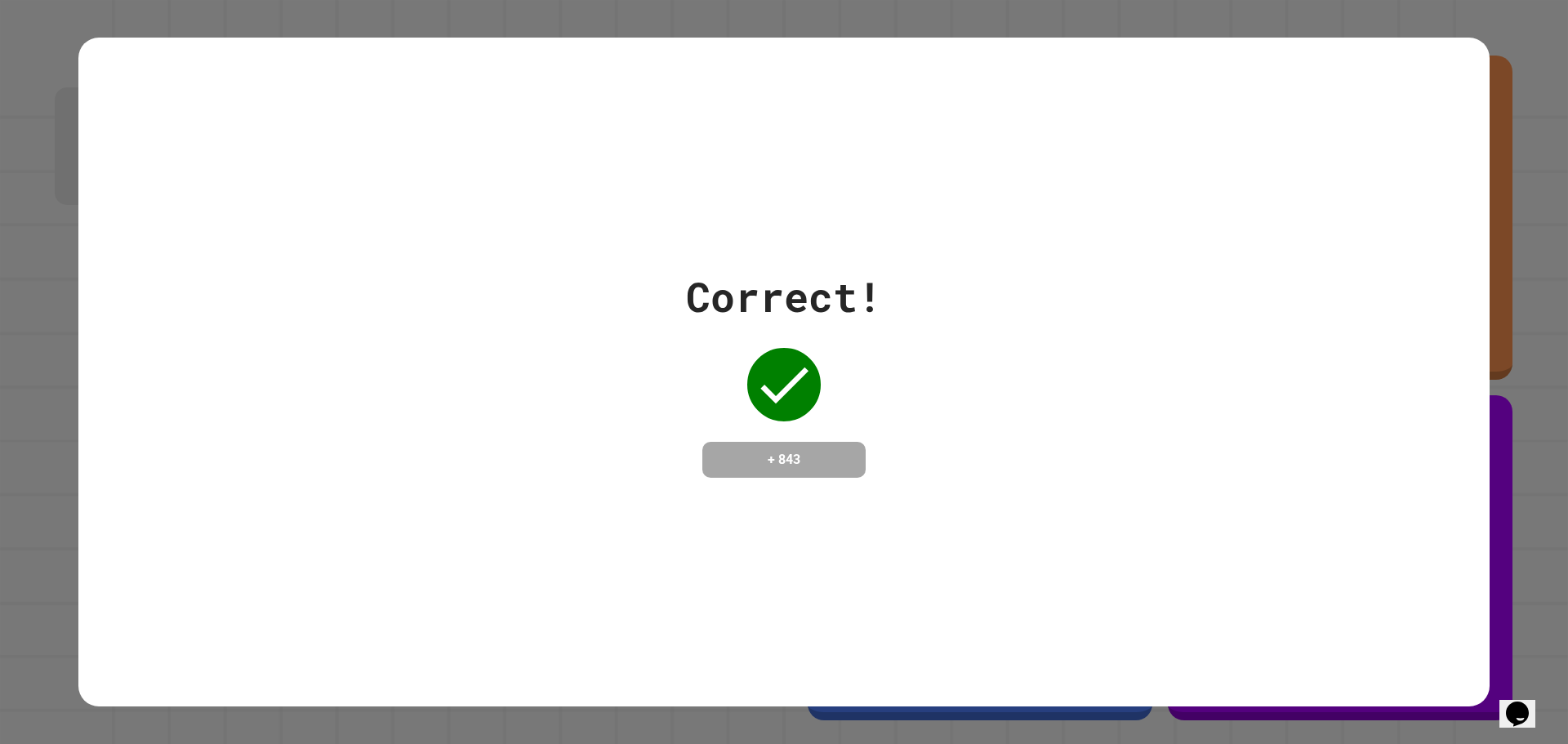
drag, startPoint x: 921, startPoint y: 453, endPoint x: 929, endPoint y: 441, distance: 14.4
click at [925, 450] on div "Correct! + 843" at bounding box center [784, 372] width 1412 height 211
drag, startPoint x: 730, startPoint y: 402, endPoint x: 782, endPoint y: 450, distance: 70.8
click at [741, 402] on div "Correct! + 843" at bounding box center [784, 372] width 196 height 211
click at [783, 499] on div "Correct! + 843" at bounding box center [784, 372] width 1412 height 669
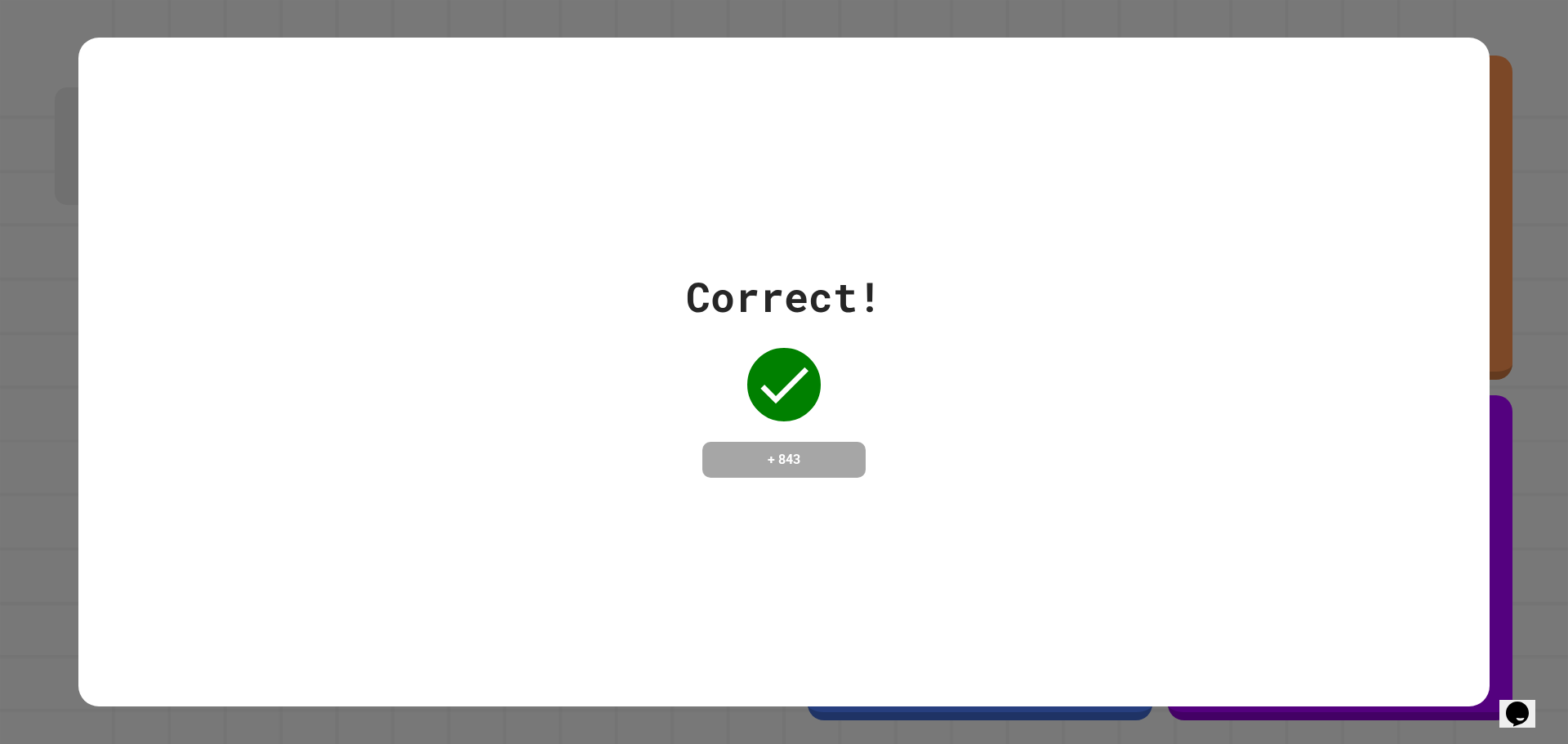
click at [919, 380] on div "Correct! + 843" at bounding box center [784, 372] width 1412 height 211
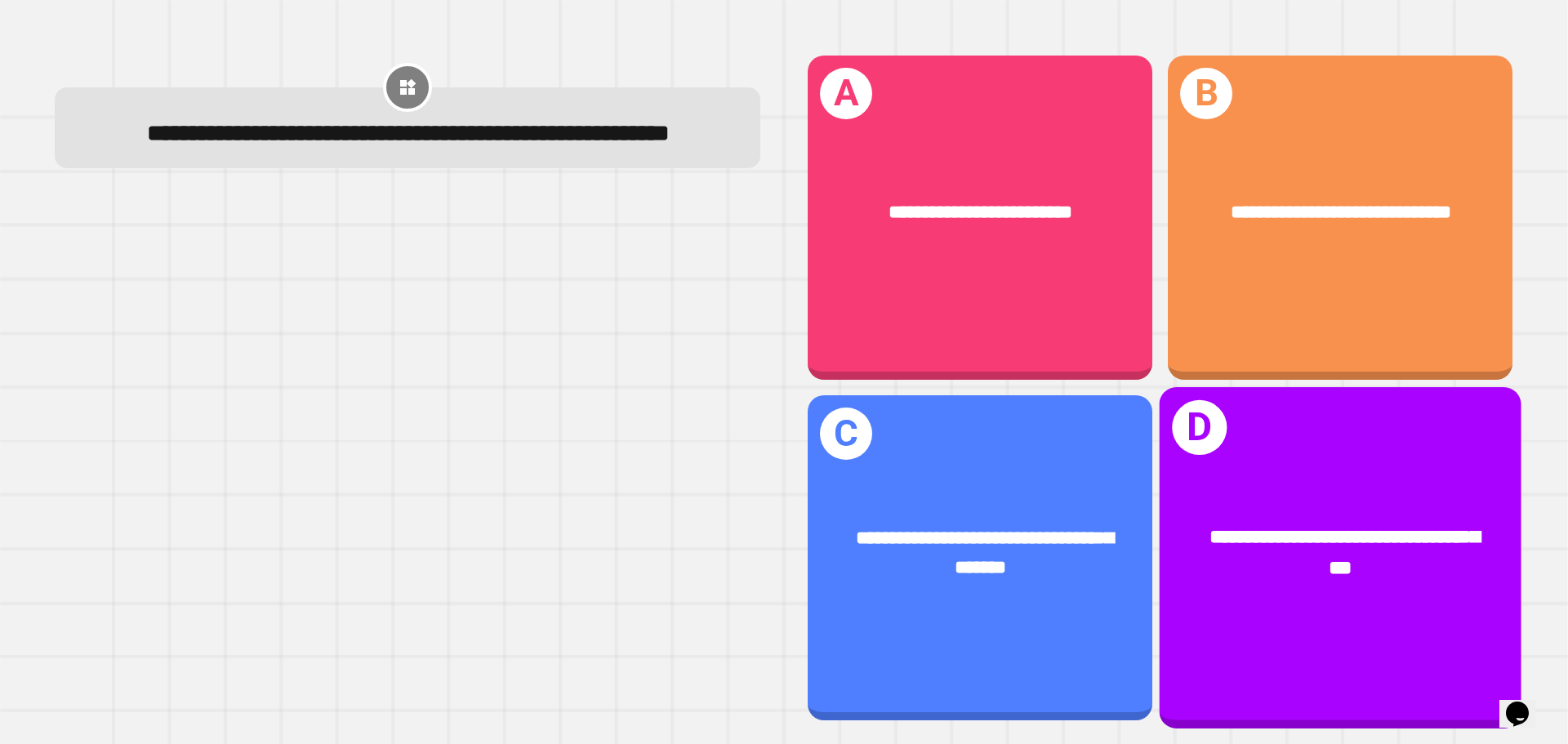
click at [1200, 560] on div "**********" at bounding box center [1340, 553] width 282 height 62
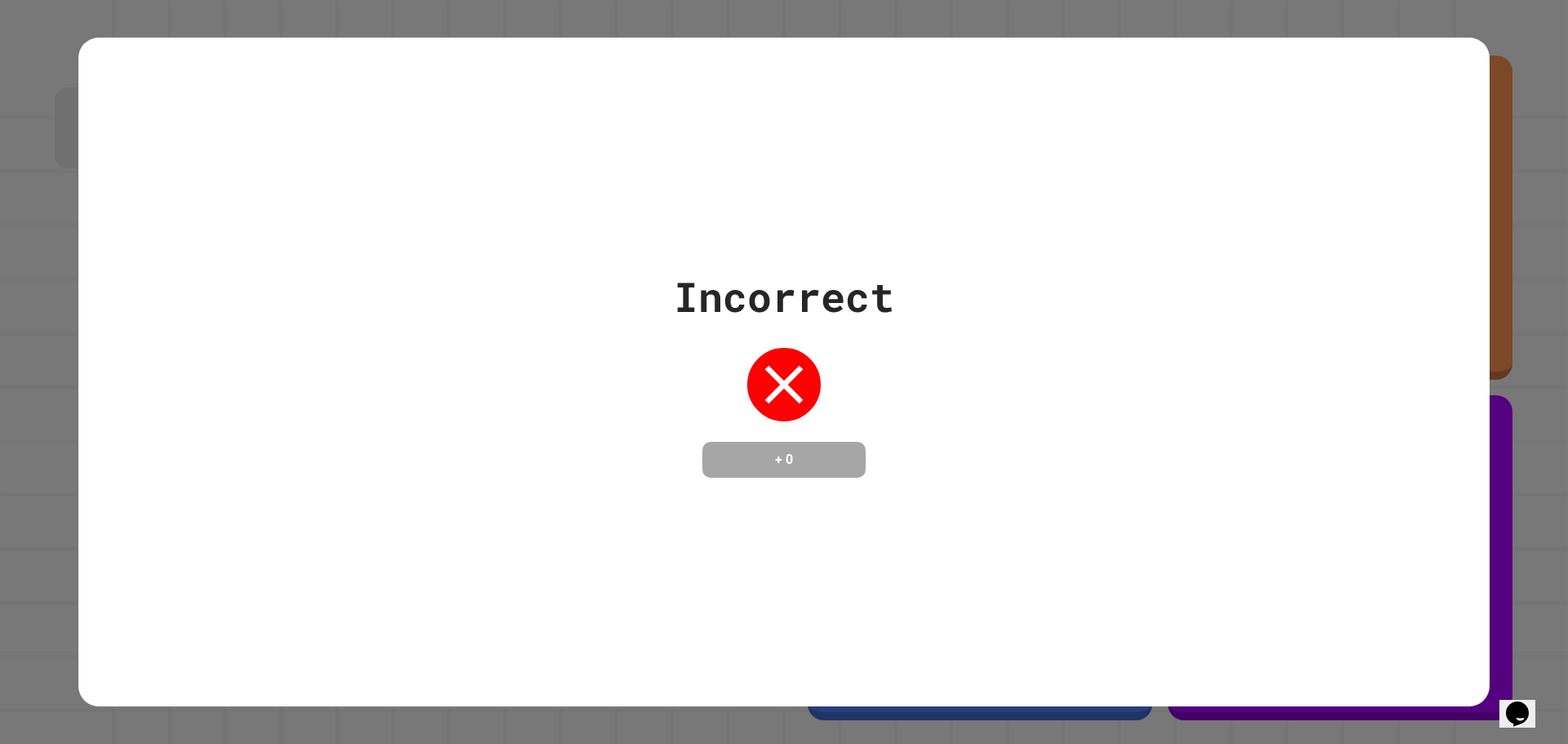
drag, startPoint x: 695, startPoint y: 403, endPoint x: 672, endPoint y: 386, distance: 28.6
click at [676, 391] on div "Incorrect + 0" at bounding box center [784, 372] width 221 height 211
drag, startPoint x: 670, startPoint y: 377, endPoint x: 717, endPoint y: 369, distance: 47.7
click at [680, 377] on div "Incorrect + 0" at bounding box center [784, 372] width 221 height 211
click at [801, 468] on h4 "+ 0" at bounding box center [784, 460] width 131 height 20
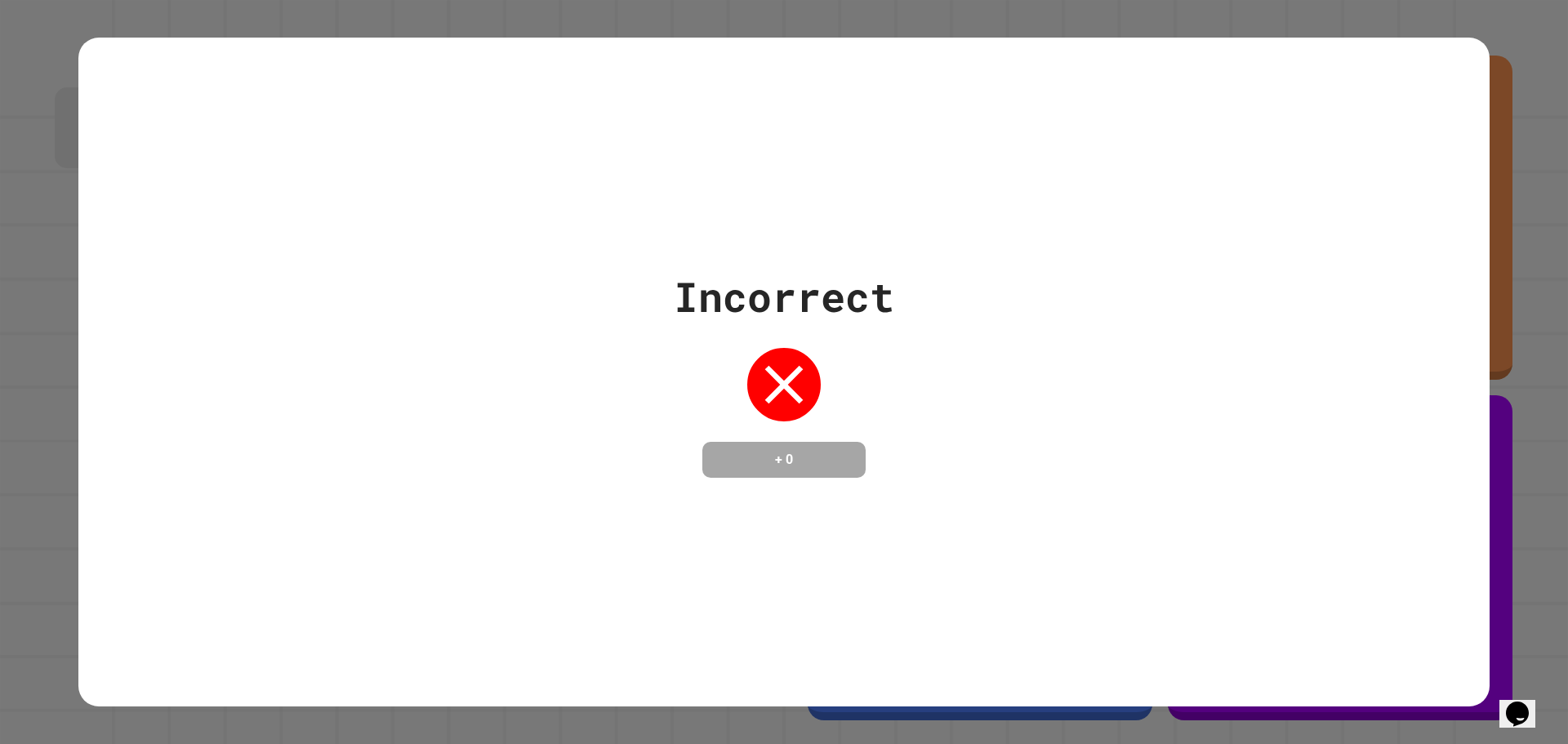
drag, startPoint x: 1567, startPoint y: 8, endPoint x: 1234, endPoint y: 118, distance: 350.7
click at [1219, 125] on div "Incorrect + 0" at bounding box center [784, 372] width 1412 height 669
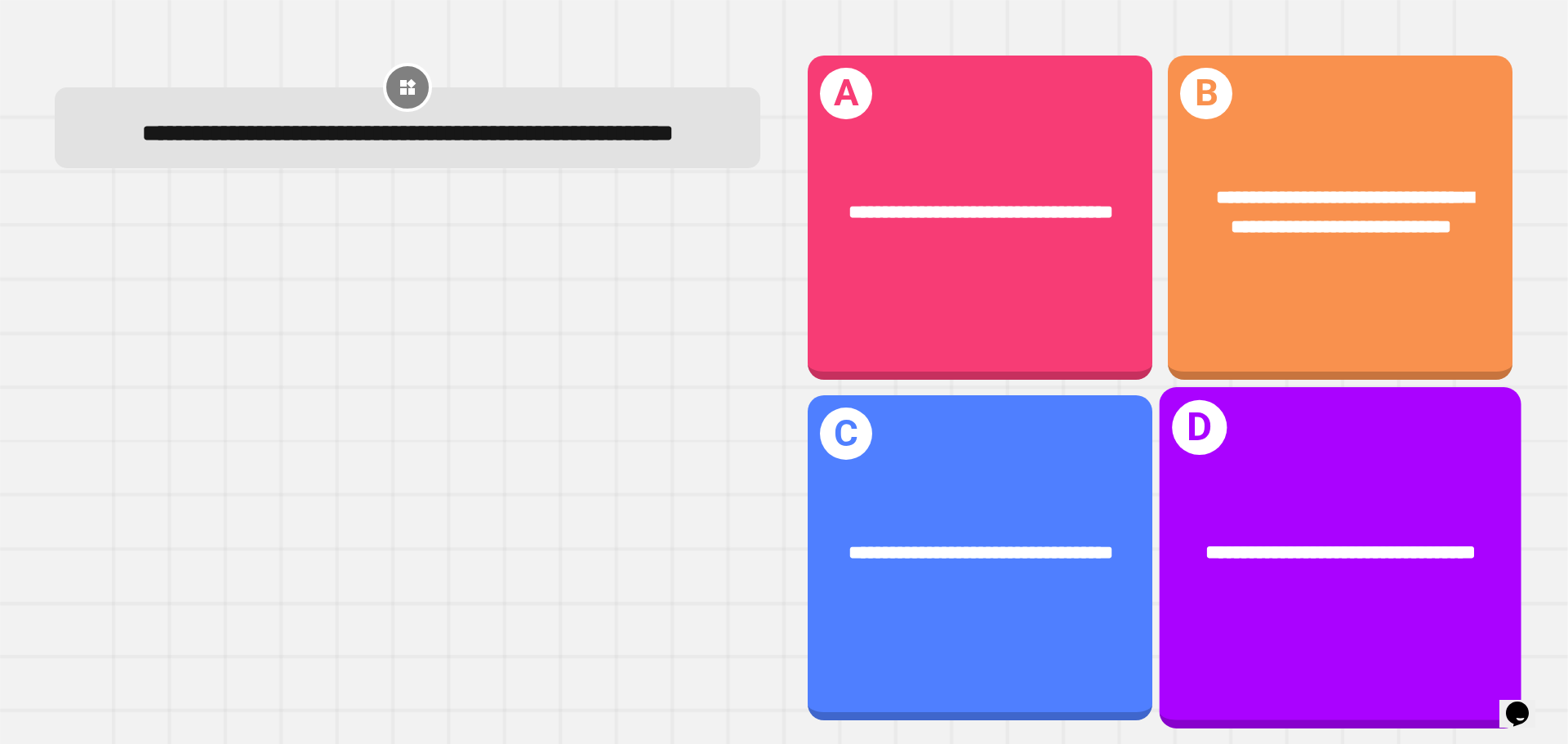
click at [1342, 499] on div "**********" at bounding box center [1340, 553] width 362 height 109
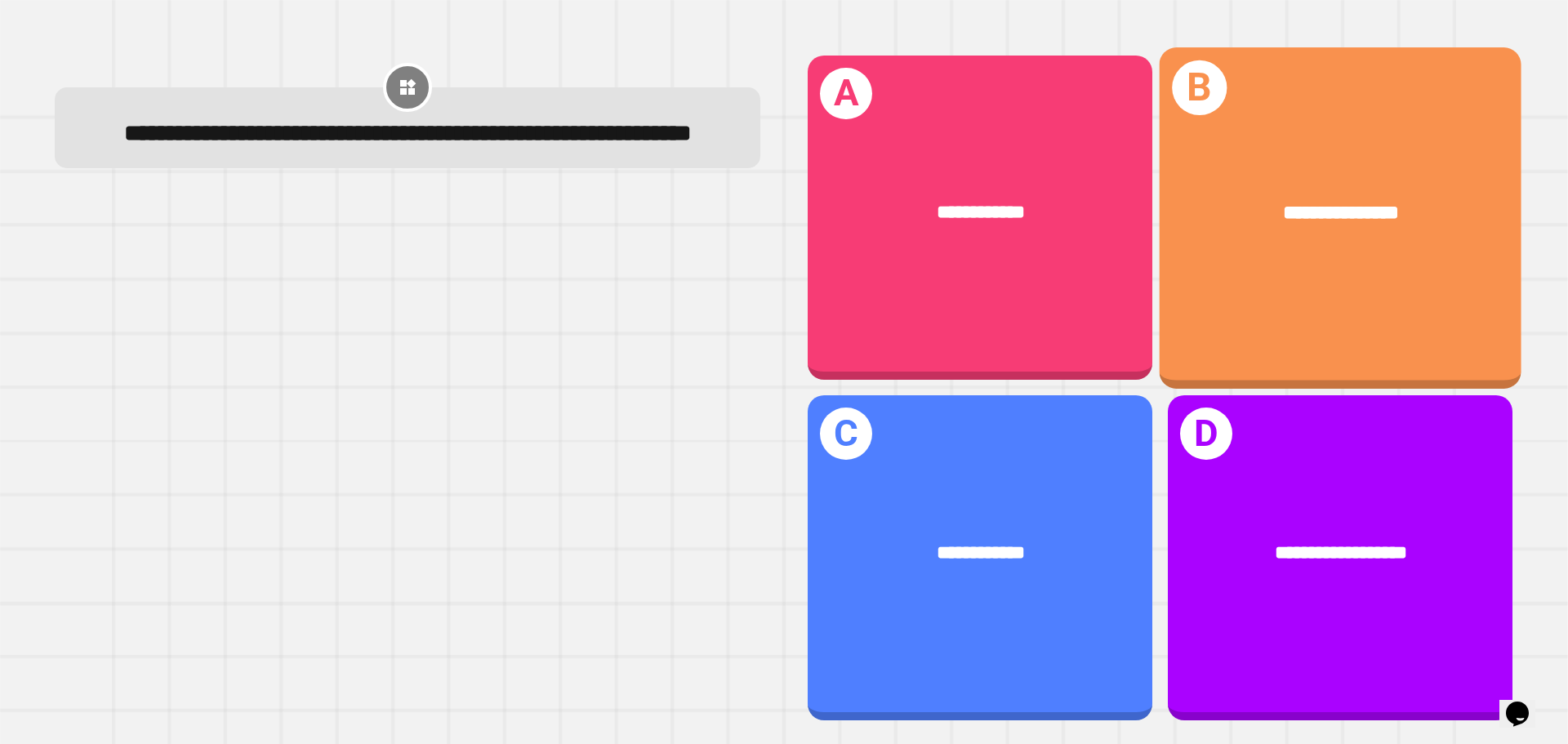
click at [1284, 203] on span "**********" at bounding box center [1341, 212] width 116 height 20
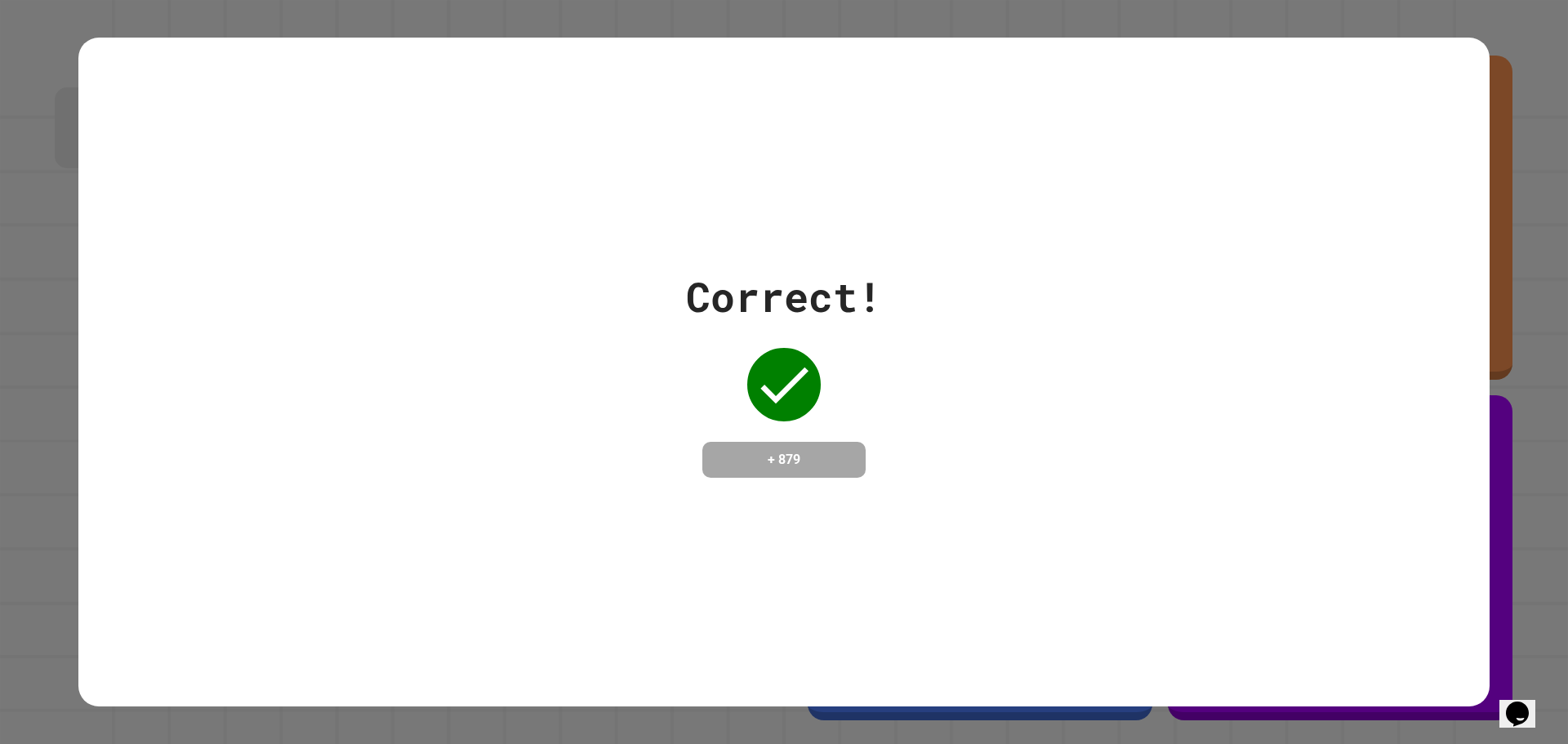
click at [868, 107] on div "Correct! + 879" at bounding box center [784, 372] width 1412 height 669
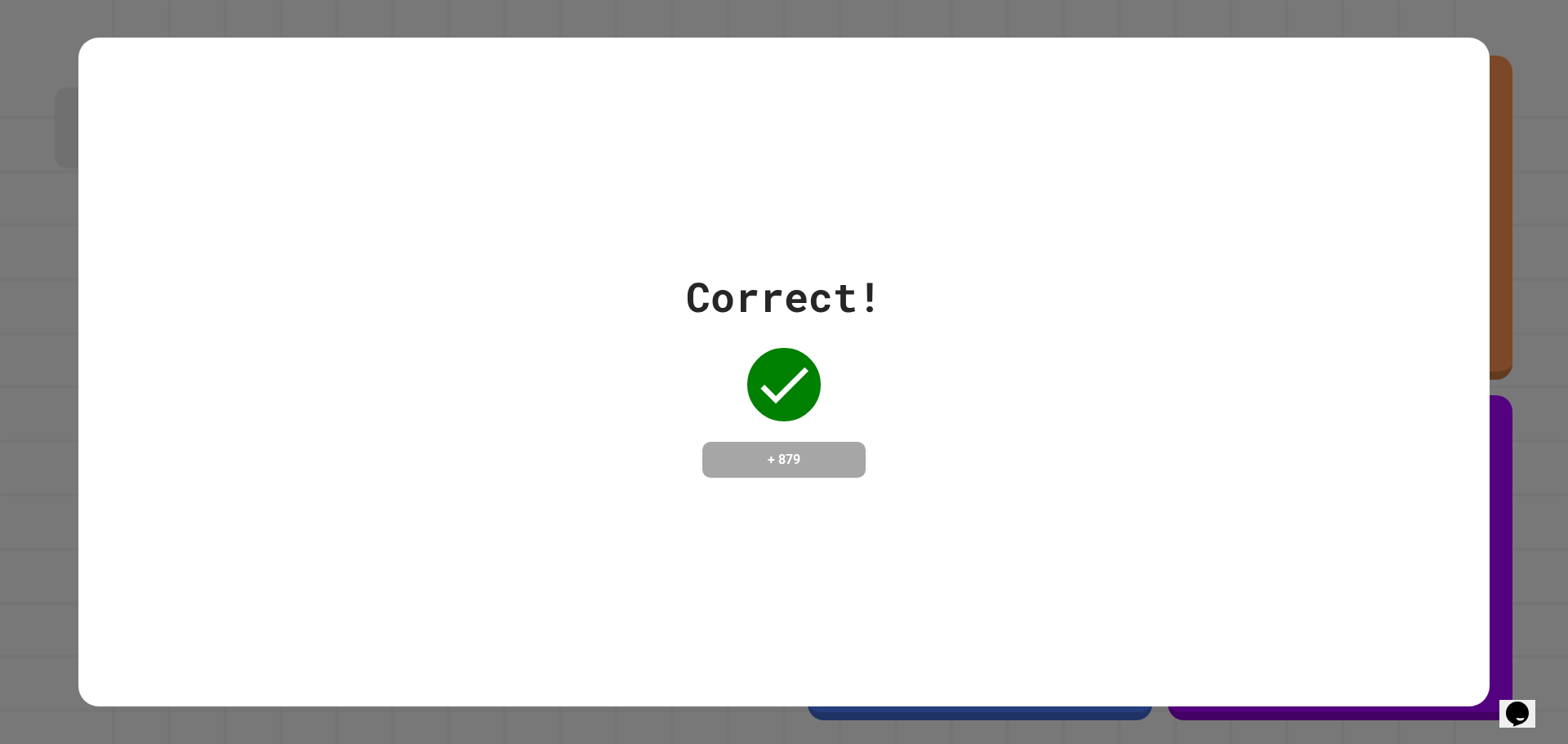
click at [868, 107] on div "Correct! + 879" at bounding box center [784, 372] width 1412 height 669
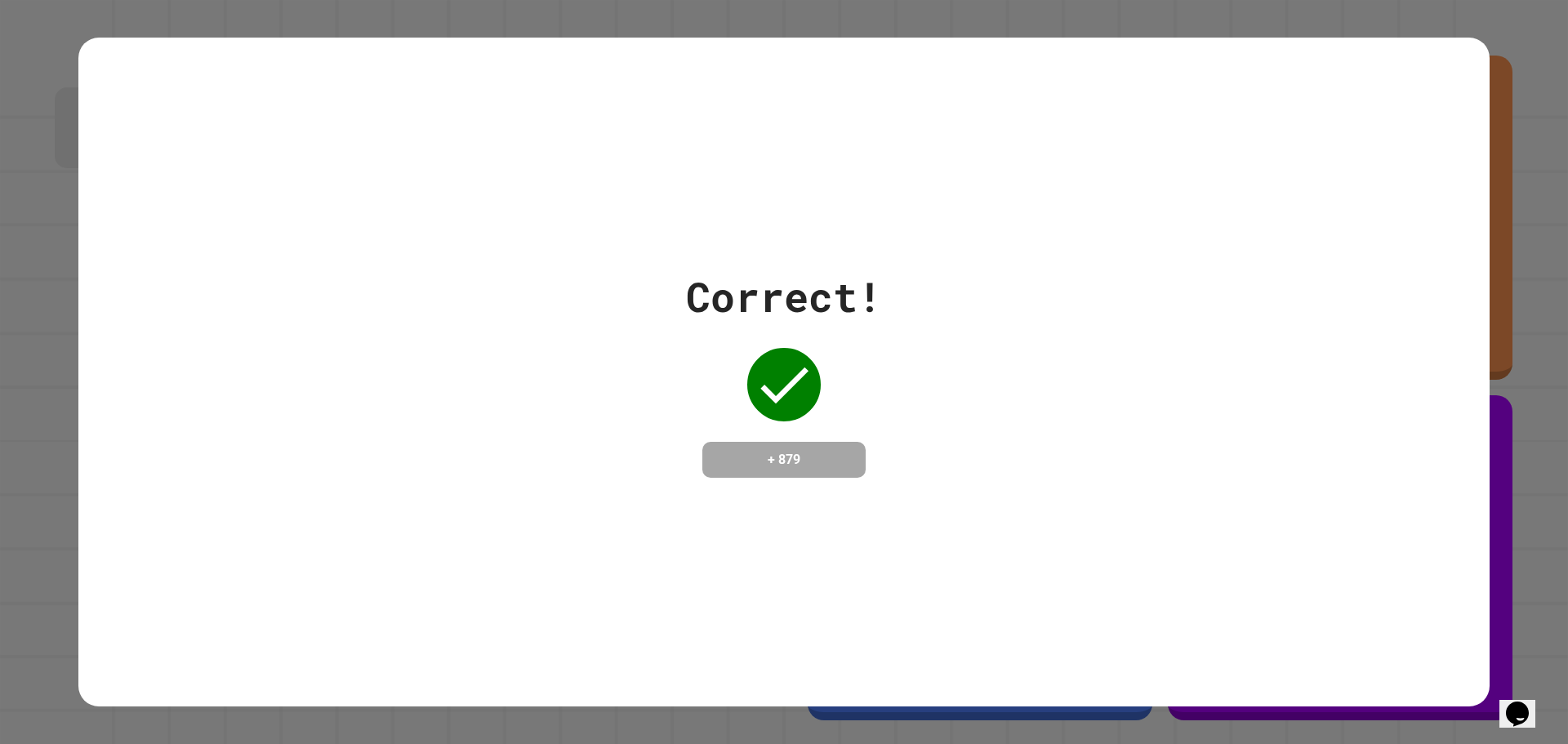
drag, startPoint x: 687, startPoint y: 299, endPoint x: 679, endPoint y: 294, distance: 9.4
drag, startPoint x: 679, startPoint y: 294, endPoint x: 374, endPoint y: 197, distance: 320.1
drag, startPoint x: 374, startPoint y: 197, endPoint x: 1010, endPoint y: 205, distance: 636.1
drag, startPoint x: 1048, startPoint y: 272, endPoint x: 1030, endPoint y: 319, distance: 50.3
click at [1043, 296] on div "Correct! + 879" at bounding box center [784, 372] width 1412 height 211
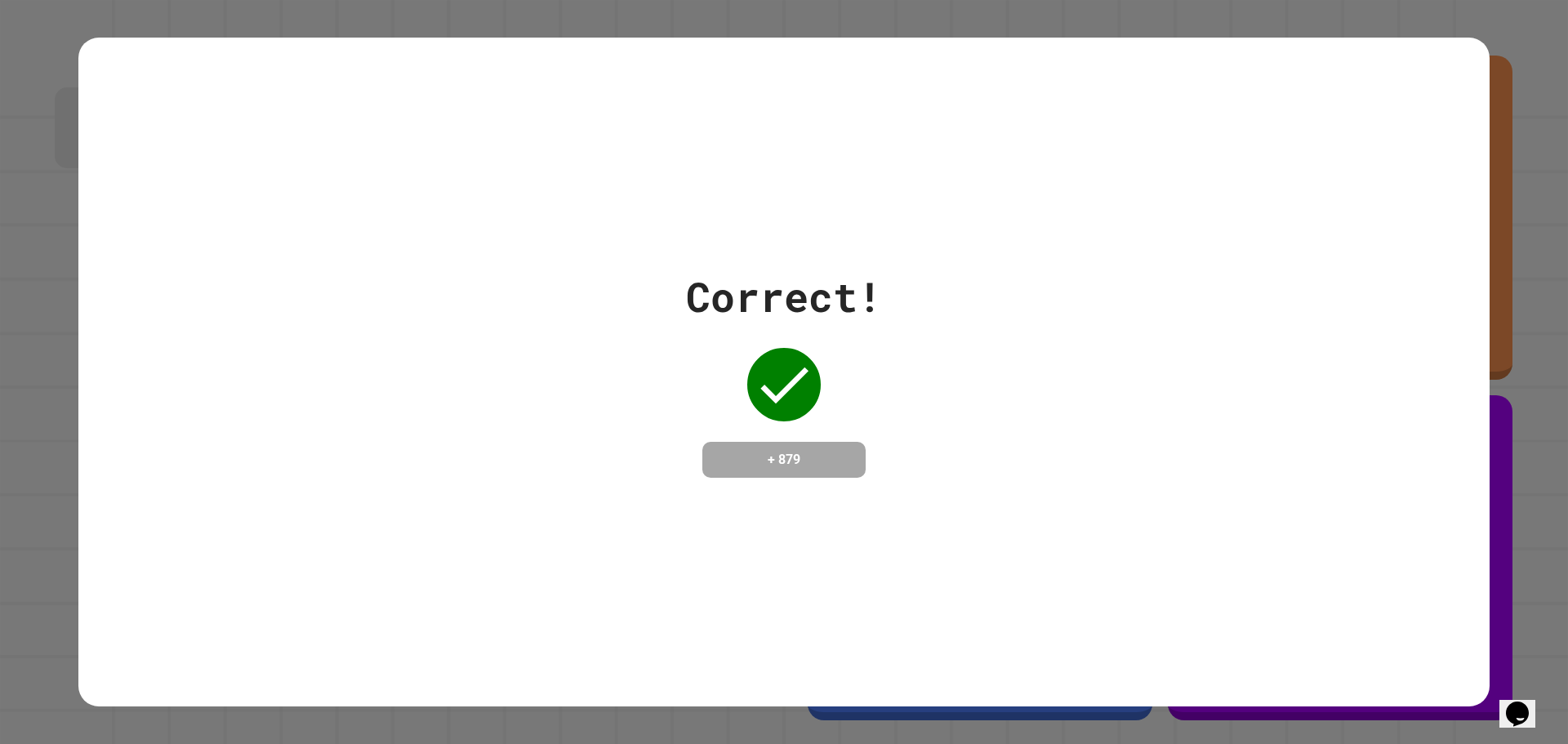
drag, startPoint x: 1030, startPoint y: 319, endPoint x: 1002, endPoint y: 363, distance: 52.2
drag, startPoint x: 1002, startPoint y: 363, endPoint x: 992, endPoint y: 381, distance: 20.6
click at [994, 380] on div "Correct! + 879" at bounding box center [784, 372] width 1412 height 211
drag, startPoint x: 1231, startPoint y: 434, endPoint x: 1231, endPoint y: 425, distance: 9.0
click at [1231, 427] on div "Correct! + 879" at bounding box center [784, 372] width 1412 height 211
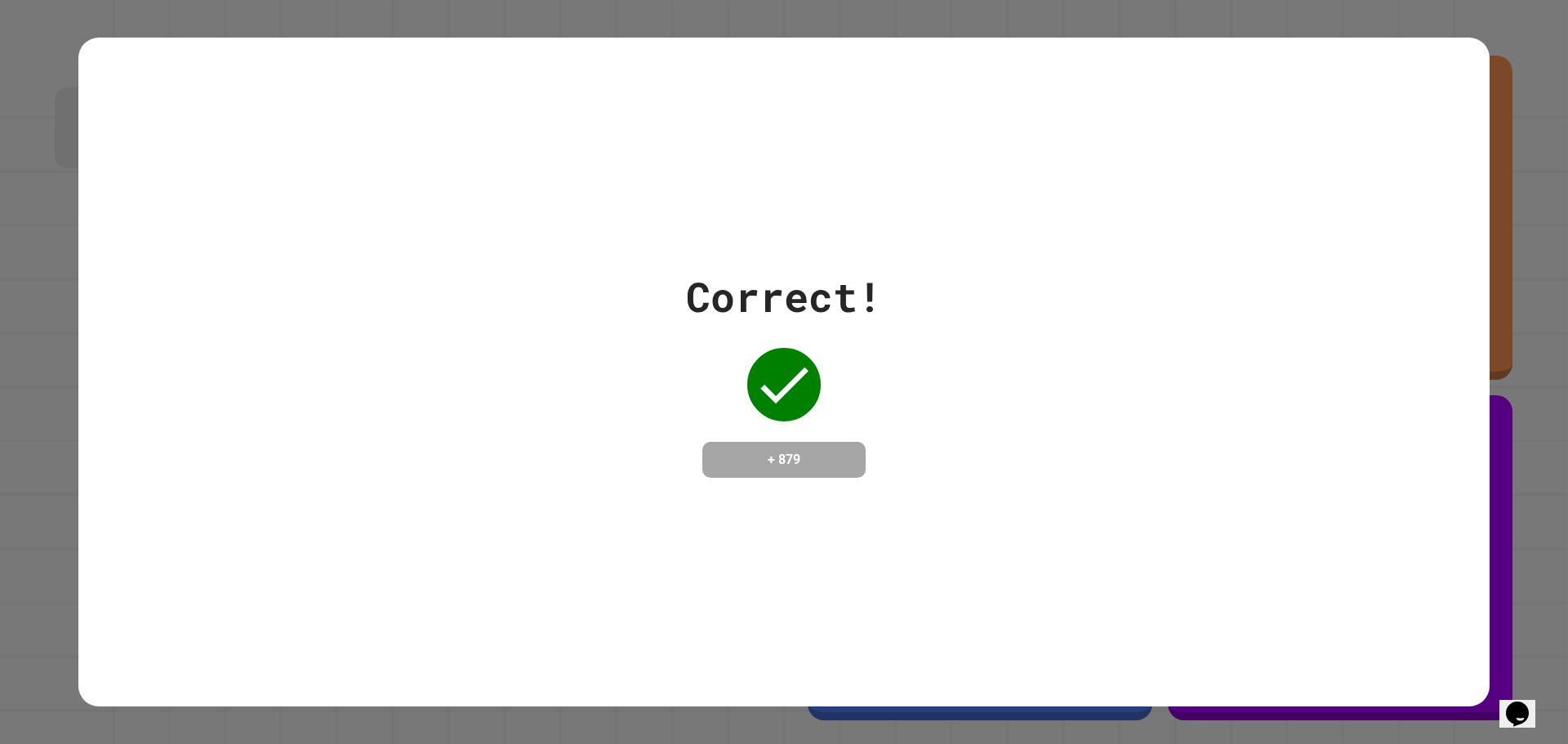
click at [1199, 416] on div "Correct! + 879" at bounding box center [784, 372] width 1412 height 211
click at [1199, 413] on div "Correct! + 879" at bounding box center [784, 372] width 1412 height 211
click at [1208, 406] on div "Correct! + 879" at bounding box center [784, 372] width 1412 height 211
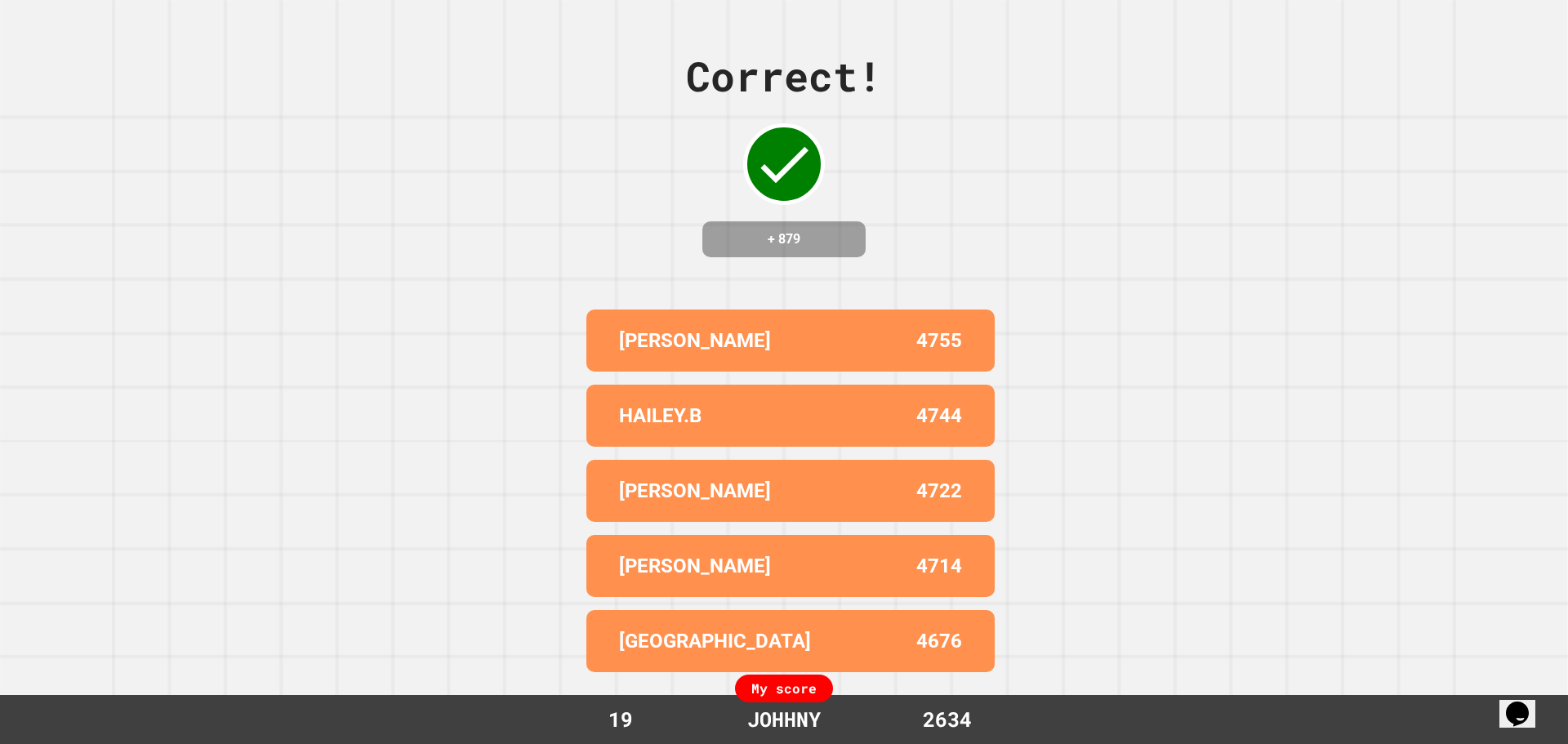
drag, startPoint x: 1207, startPoint y: 406, endPoint x: 1094, endPoint y: 372, distance: 118.0
click at [1095, 374] on div "Correct! + 879 [PERSON_NAME] 4755 [PERSON_NAME].B 4744 [PERSON_NAME] 4722 [PERS…" at bounding box center [784, 372] width 1568 height 744
click at [1106, 179] on div "Correct! + 879 [PERSON_NAME] 4755 [PERSON_NAME].B 4744 [PERSON_NAME] 4722 [PERS…" at bounding box center [784, 372] width 1568 height 744
click at [1111, 180] on div "Correct! + 879 [PERSON_NAME] 4755 [PERSON_NAME].B 4744 [PERSON_NAME] 4722 [PERS…" at bounding box center [784, 372] width 1568 height 744
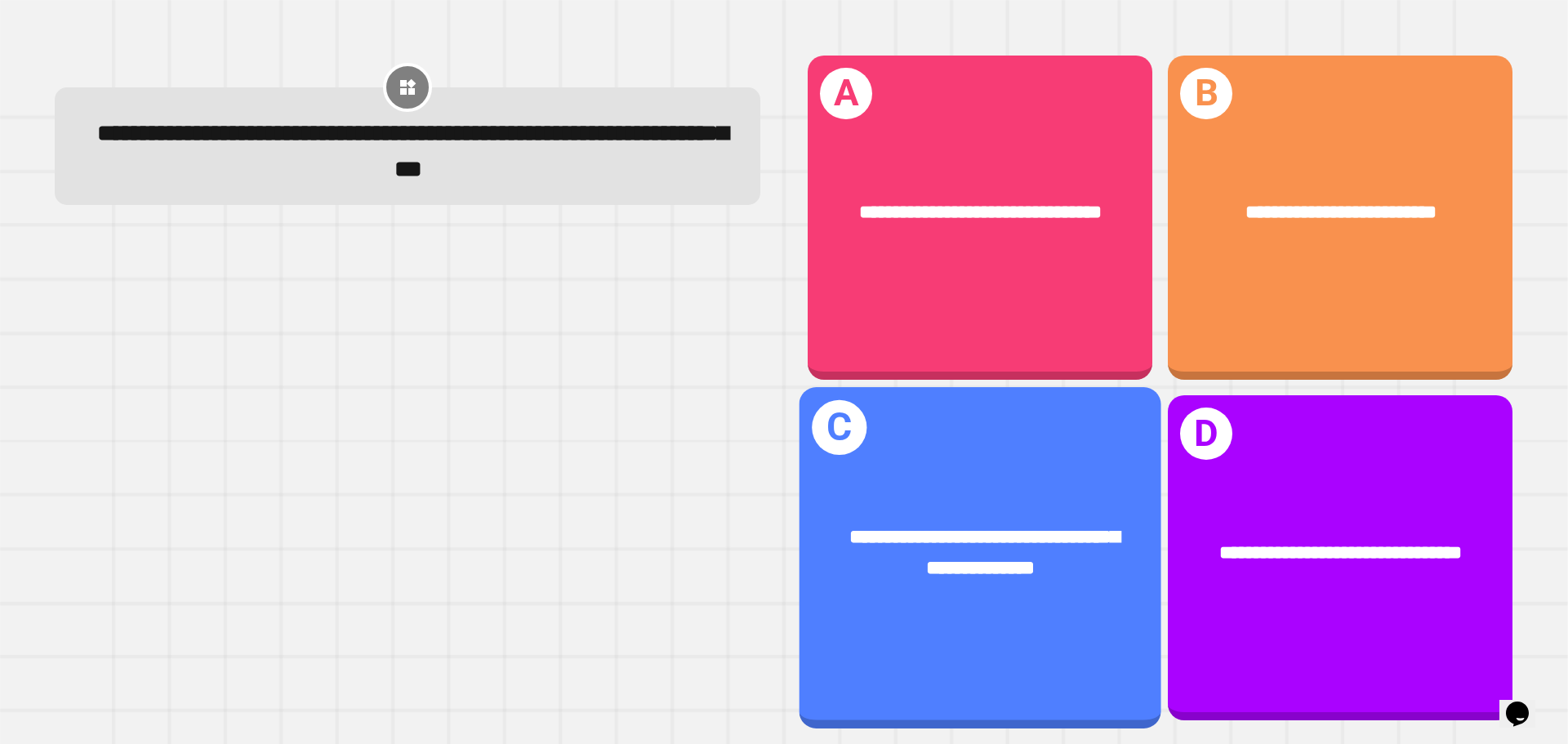
click at [1105, 589] on div "**********" at bounding box center [980, 553] width 362 height 140
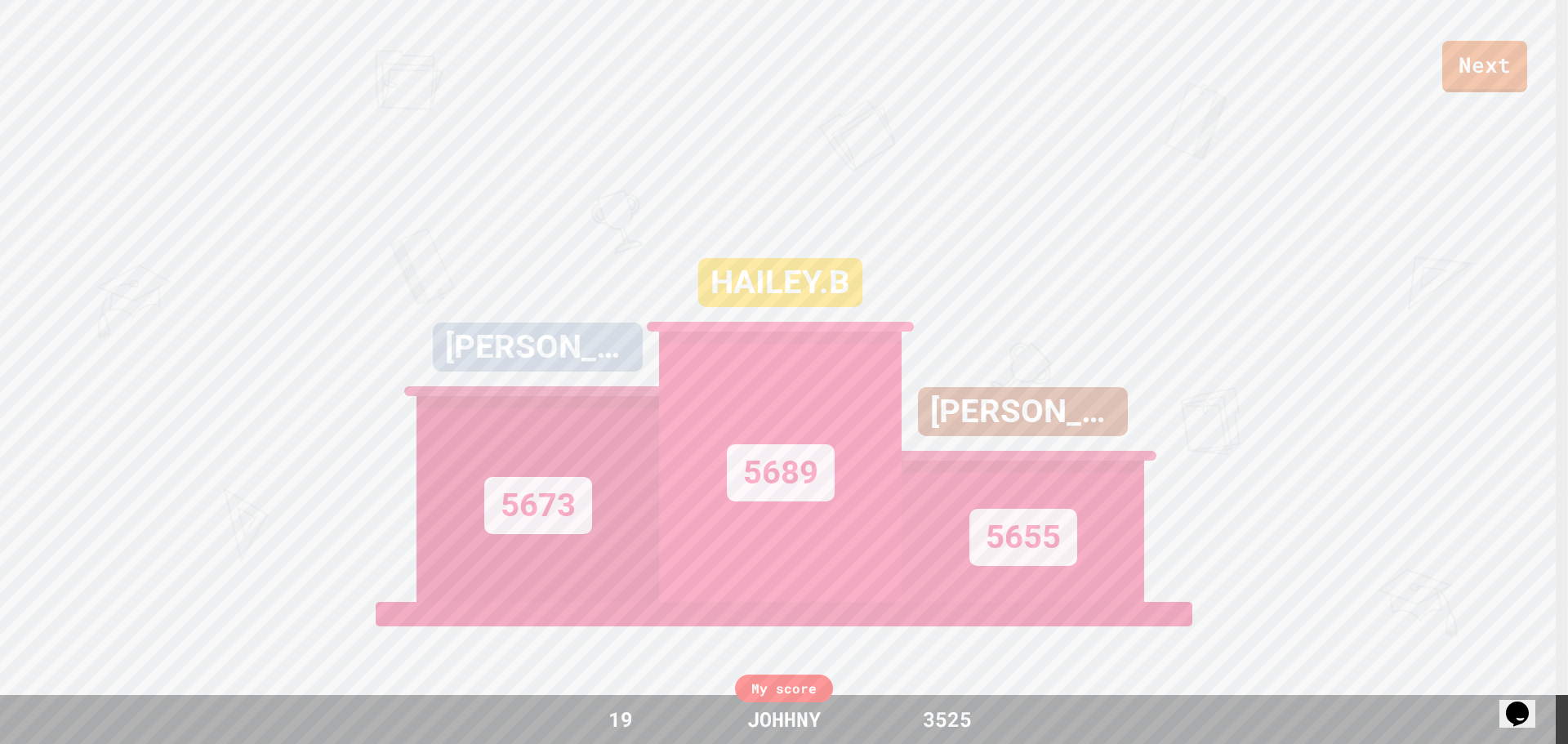
click at [734, 193] on div "HAILEY.B 5689" at bounding box center [780, 397] width 243 height 408
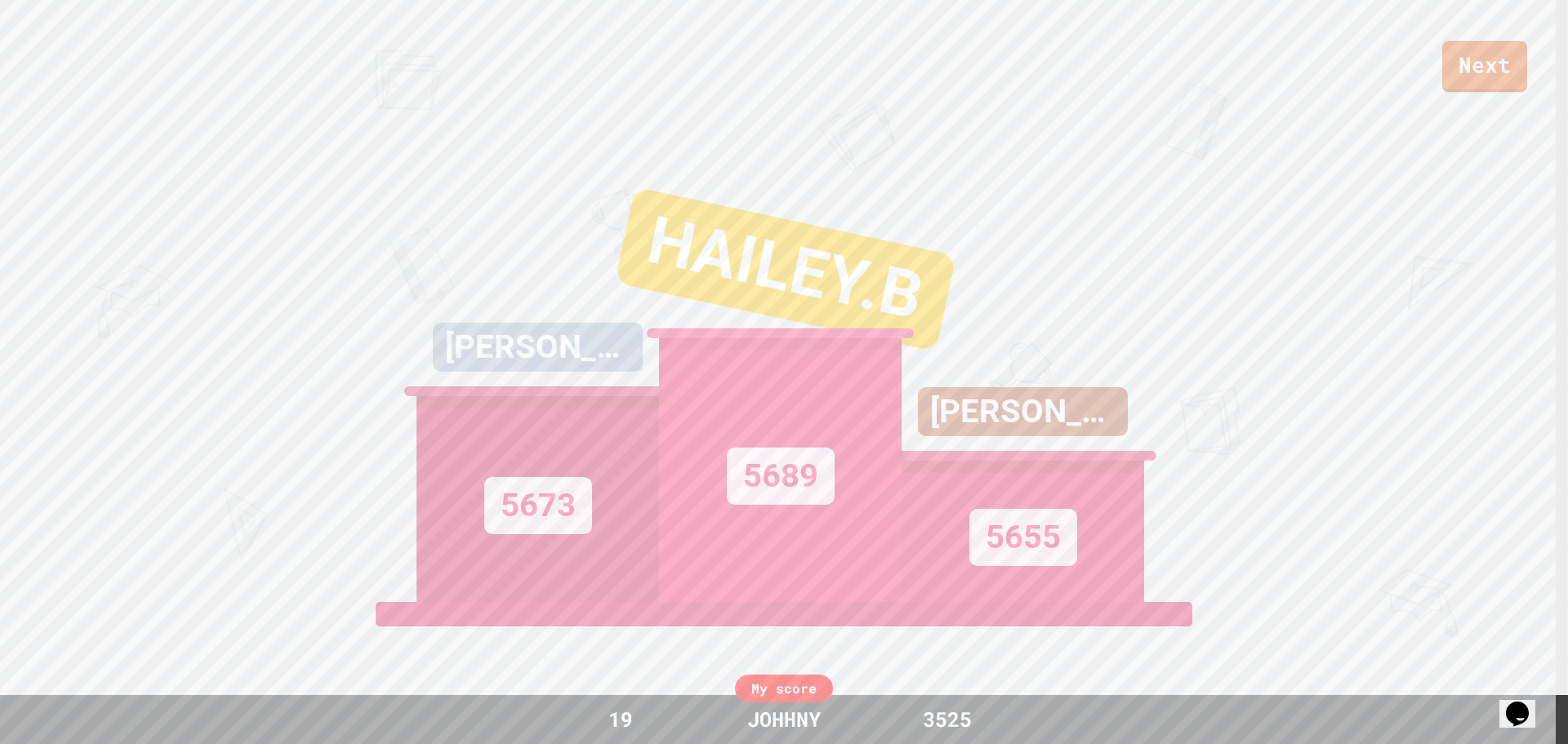
drag, startPoint x: 734, startPoint y: 187, endPoint x: 539, endPoint y: 93, distance: 216.5
click at [539, 93] on div "Next [PERSON_NAME] 5673 [PERSON_NAME].B 5689 [PERSON_NAME] 5655 View leaderboard" at bounding box center [784, 372] width 1568 height 744
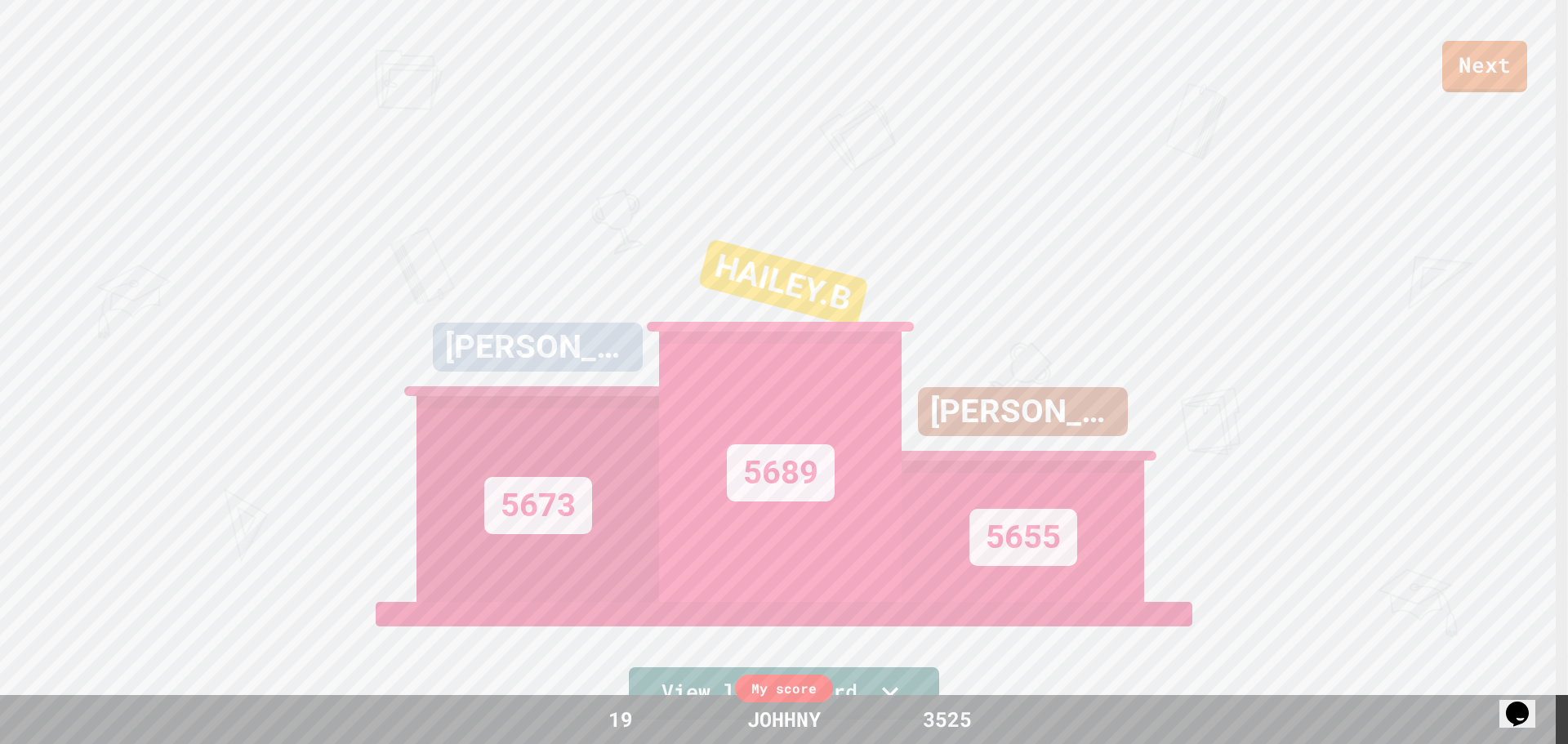
click at [1540, 259] on div "Next [PERSON_NAME] 5673 [PERSON_NAME].B 5689 [PERSON_NAME] 5655 View leaderboard" at bounding box center [784, 372] width 1568 height 744
